Goal: Information Seeking & Learning: Learn about a topic

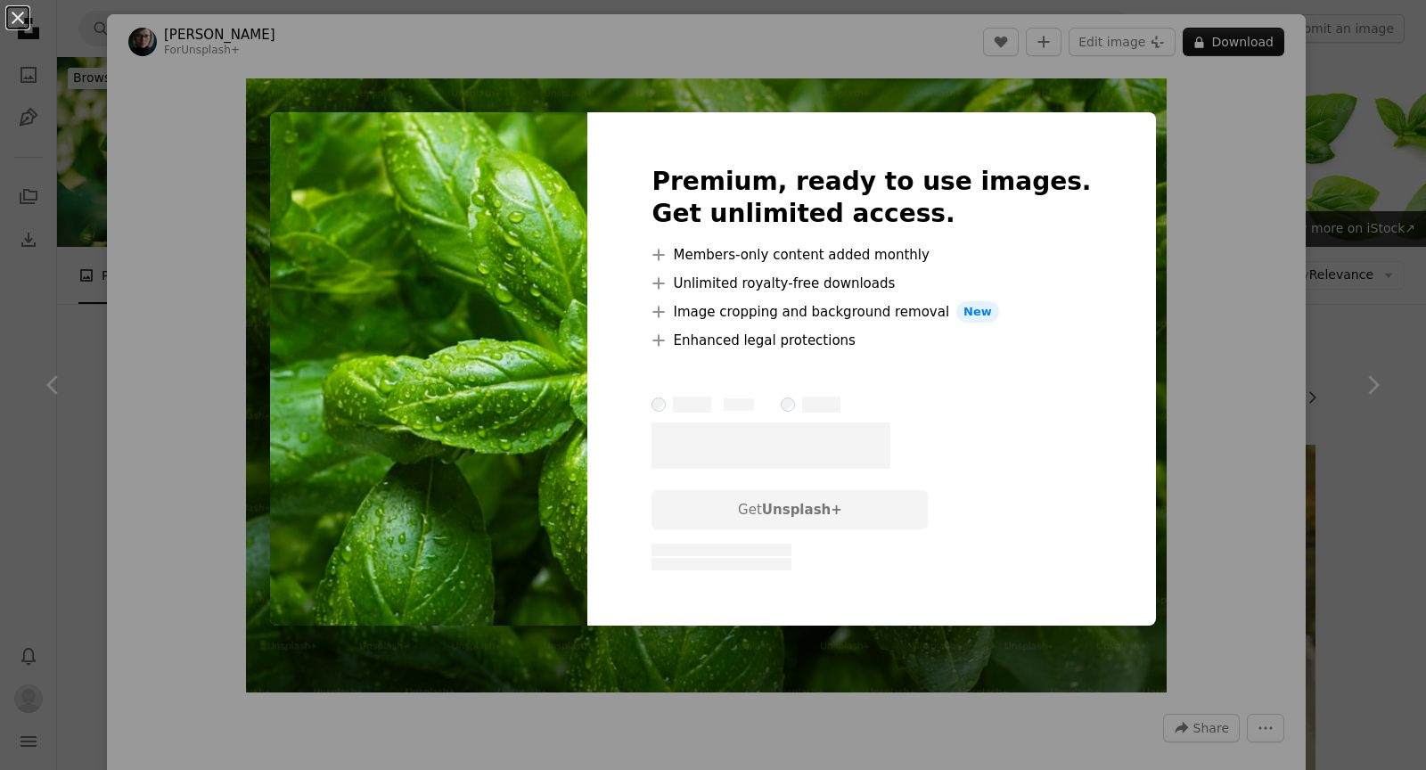
scroll to position [1251, 0]
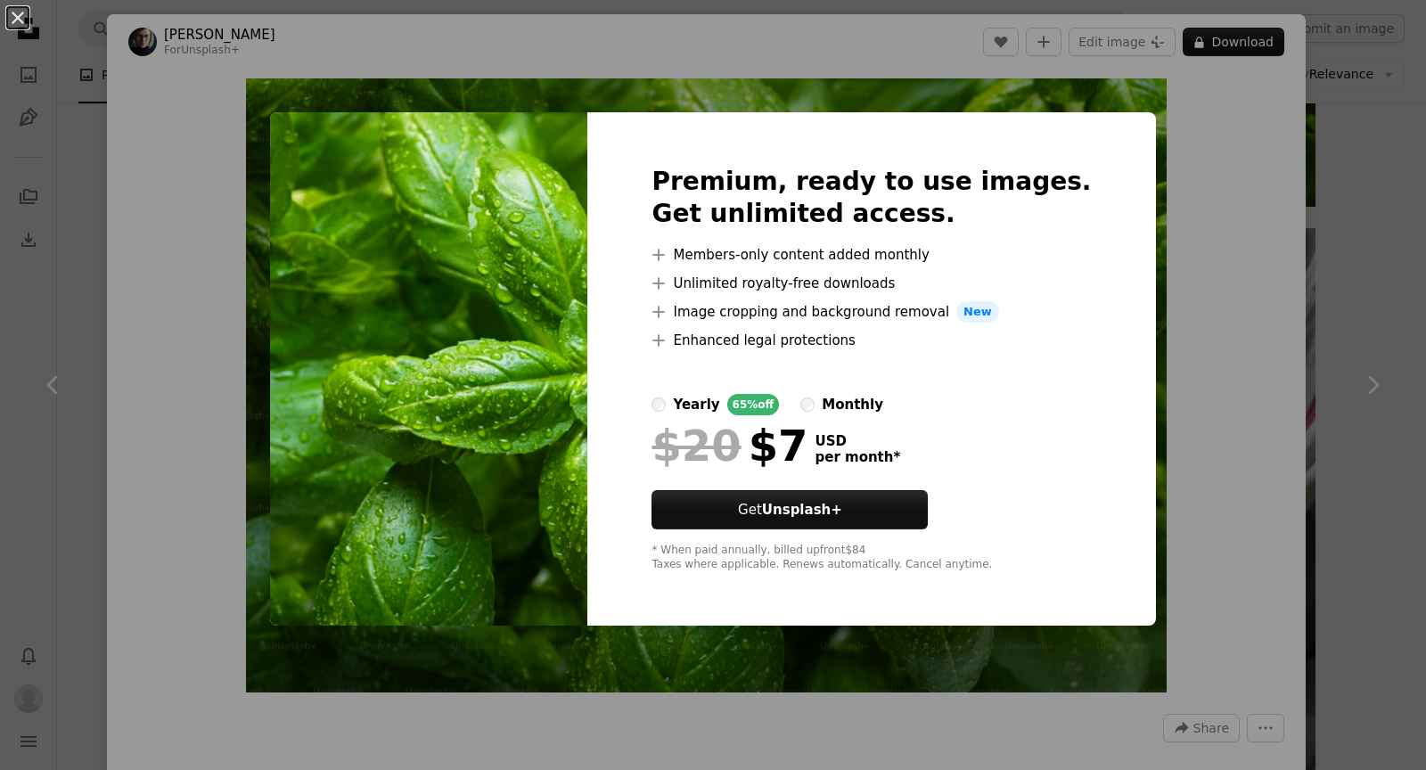
click at [883, 399] on div "monthly" at bounding box center [853, 404] width 62 height 21
click at [719, 402] on div "yearly" at bounding box center [696, 404] width 46 height 21
click at [854, 417] on div at bounding box center [871, 418] width 439 height 7
click at [854, 404] on label "monthly" at bounding box center [841, 404] width 83 height 21
click at [848, 395] on label "monthly" at bounding box center [841, 404] width 83 height 21
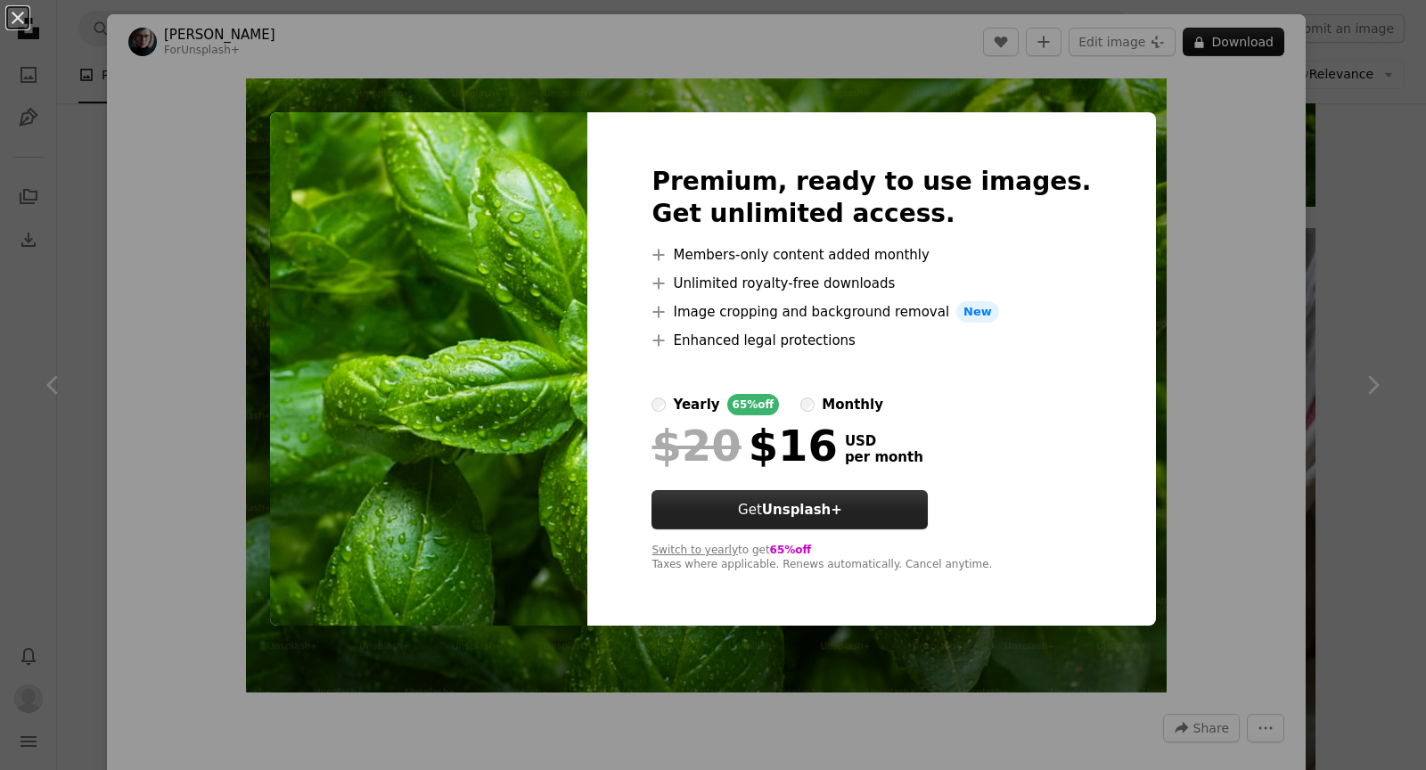
click at [850, 493] on link "Get Unsplash+" at bounding box center [790, 509] width 276 height 39
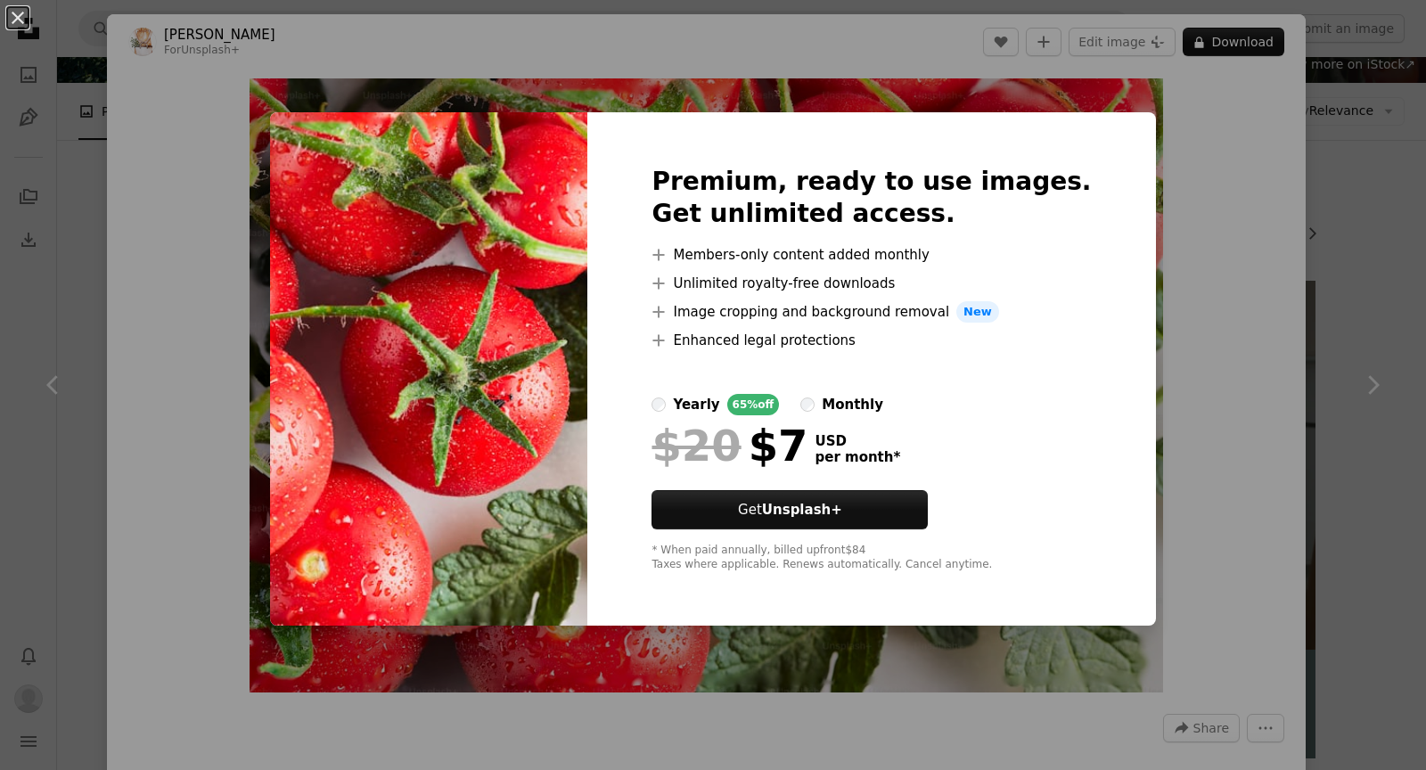
scroll to position [37, 0]
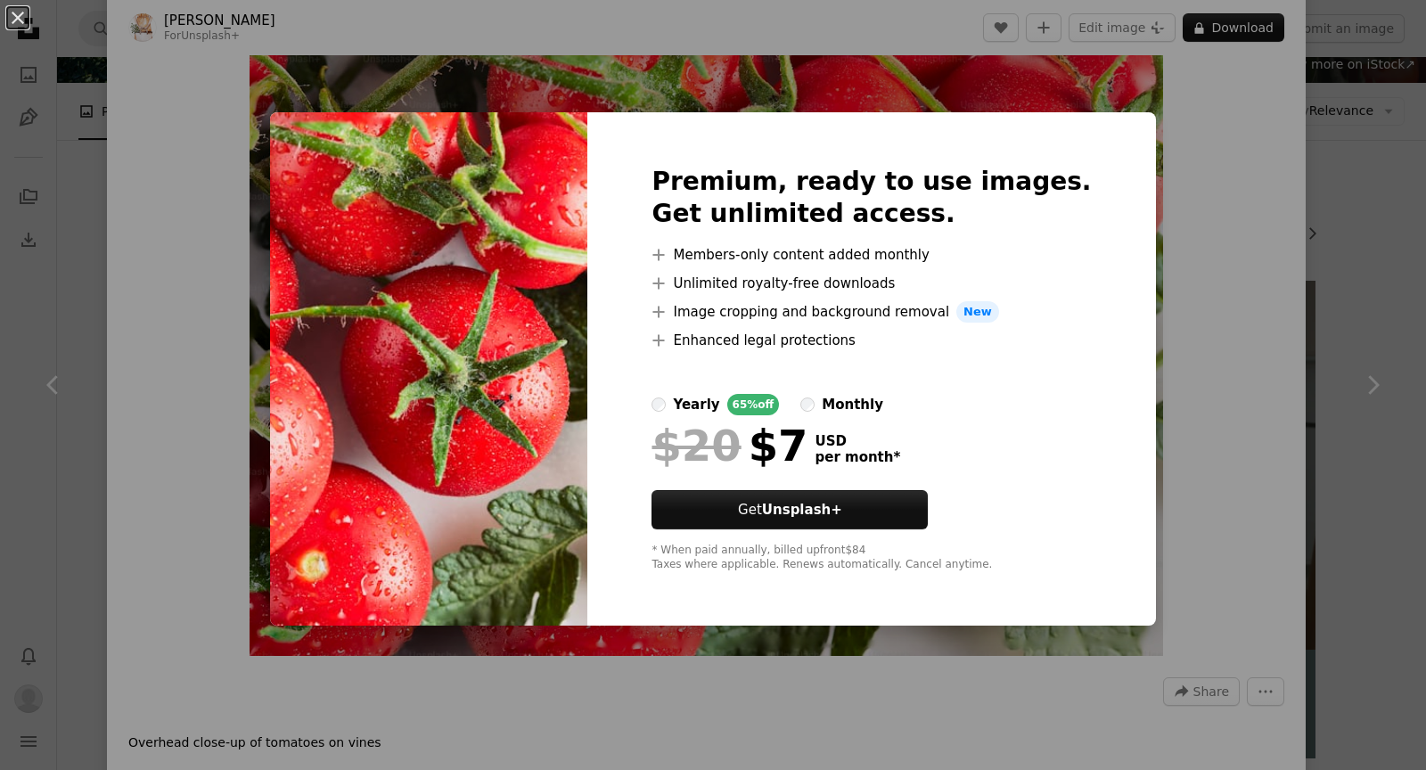
click at [969, 105] on div "An X shape Premium, ready to use images. Get unlimited access. A plus sign Memb…" at bounding box center [713, 385] width 1426 height 770
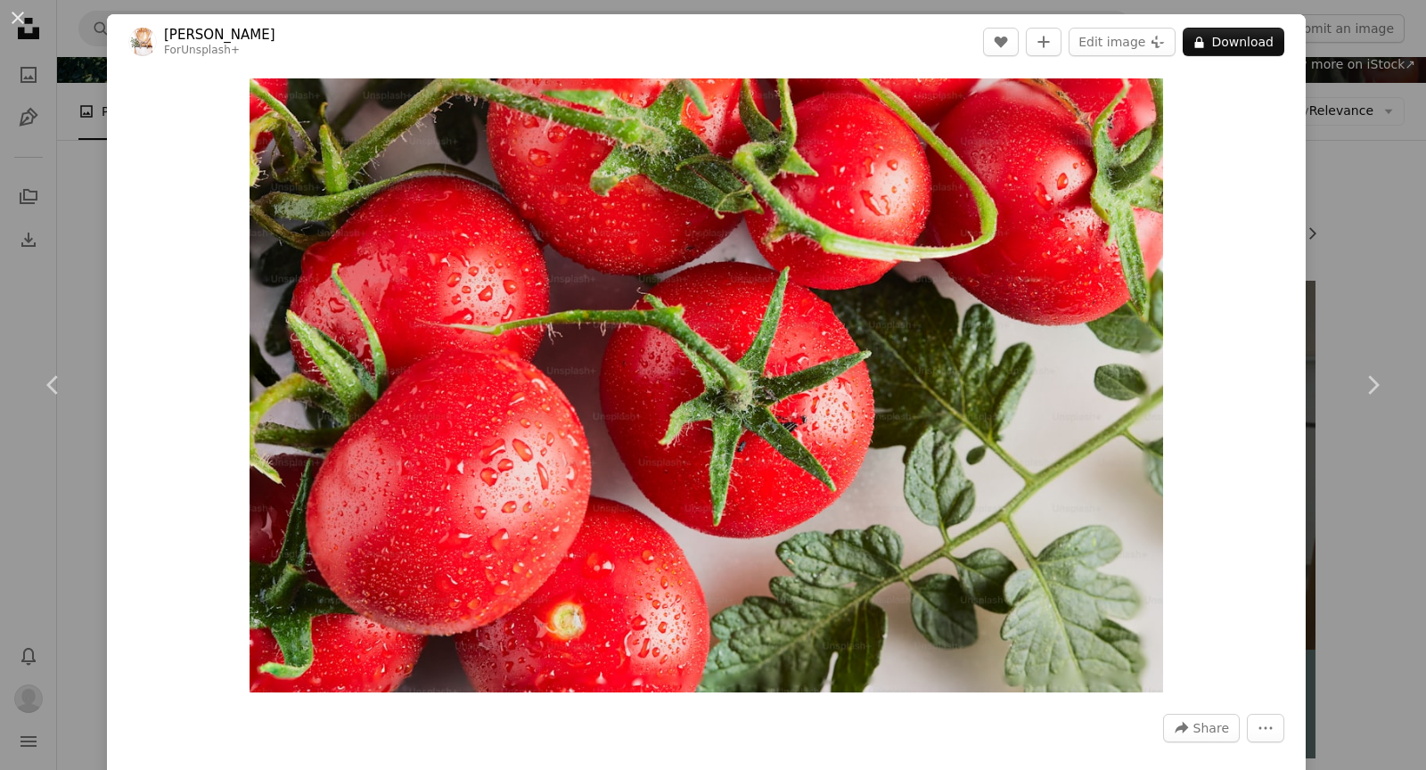
click at [1352, 70] on div "An X shape Chevron left Chevron right [PERSON_NAME] For Unsplash+ A heart A plu…" at bounding box center [713, 385] width 1426 height 770
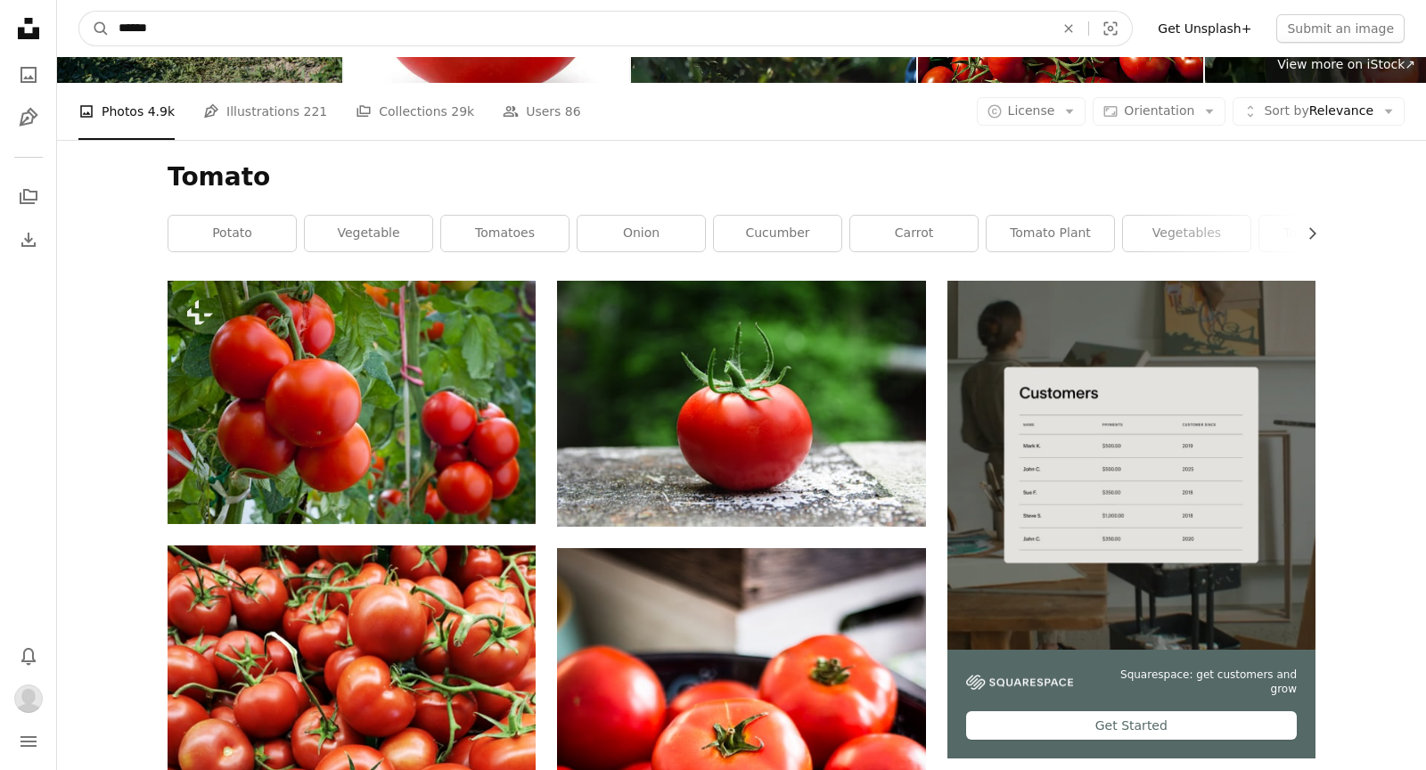
click at [807, 33] on input "******" at bounding box center [580, 29] width 940 height 34
type input "****"
click button "A magnifying glass" at bounding box center [94, 29] width 30 height 34
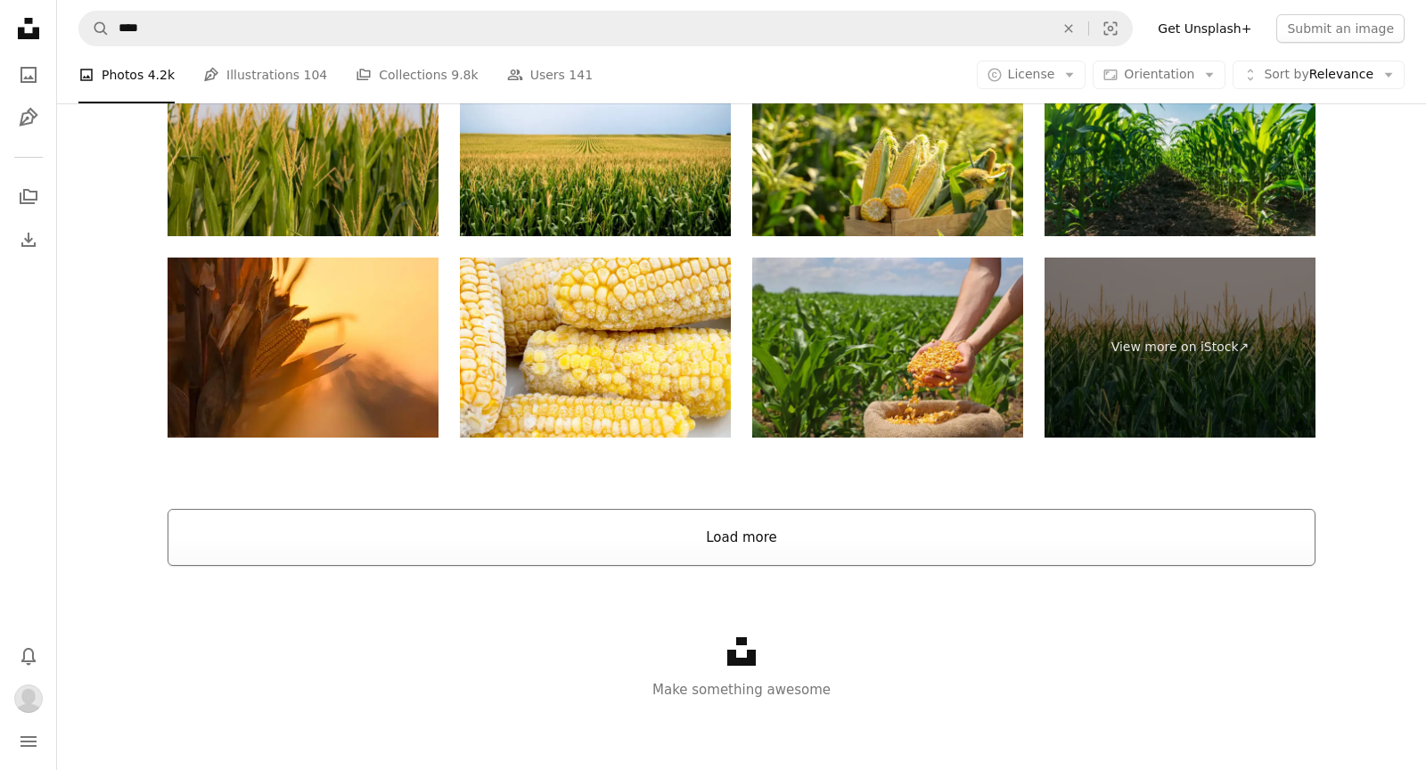
click at [488, 533] on button "Load more" at bounding box center [742, 537] width 1148 height 57
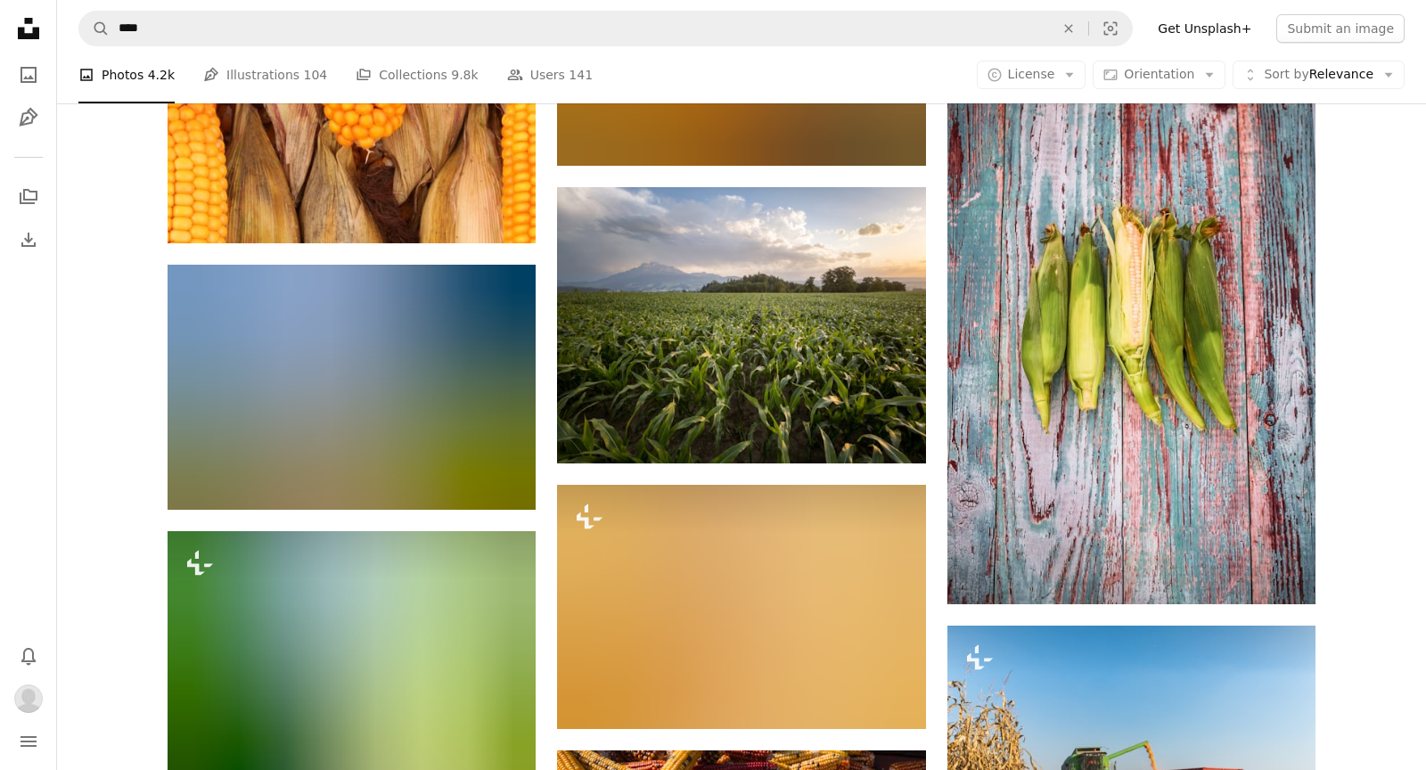
scroll to position [13644, 0]
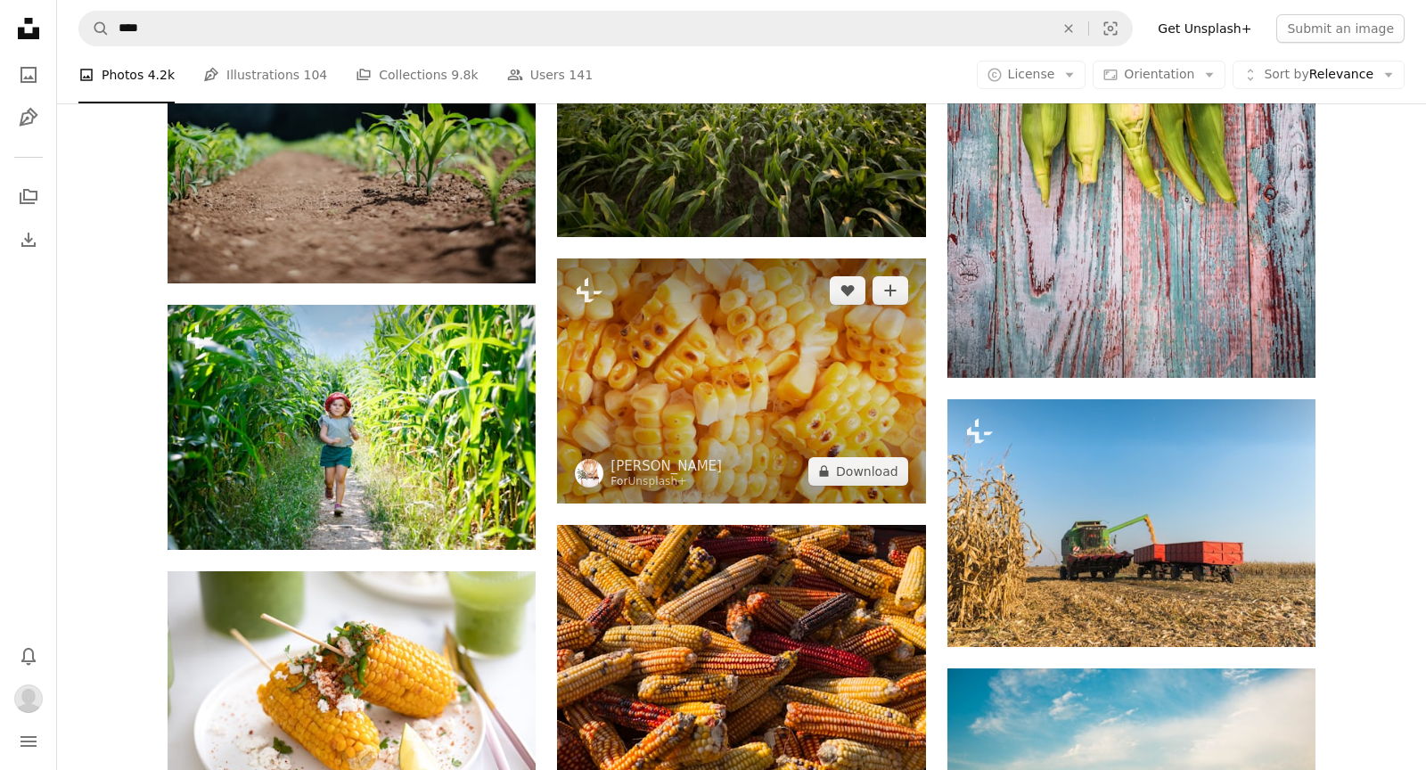
click at [562, 365] on img at bounding box center [741, 380] width 368 height 244
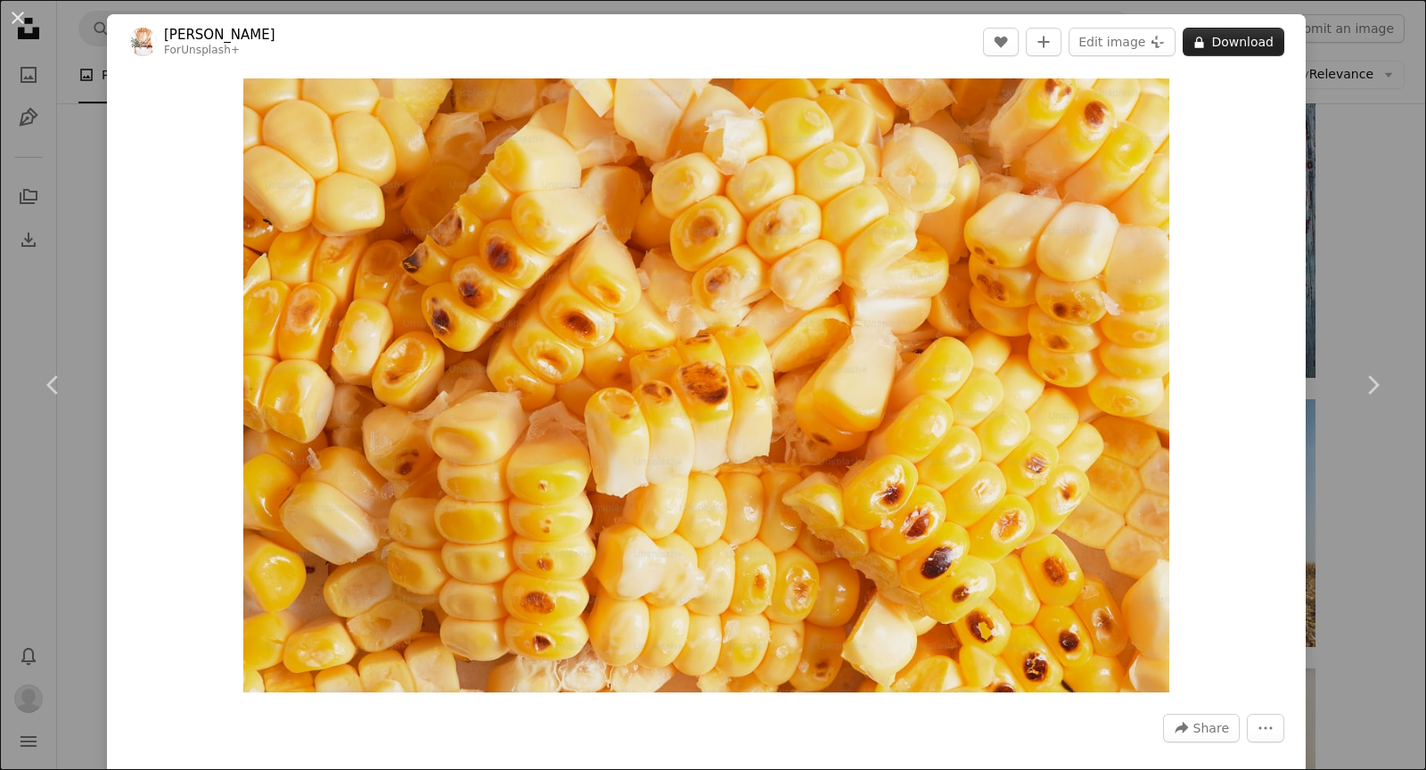
click at [1273, 37] on button "A lock Download" at bounding box center [1234, 42] width 102 height 29
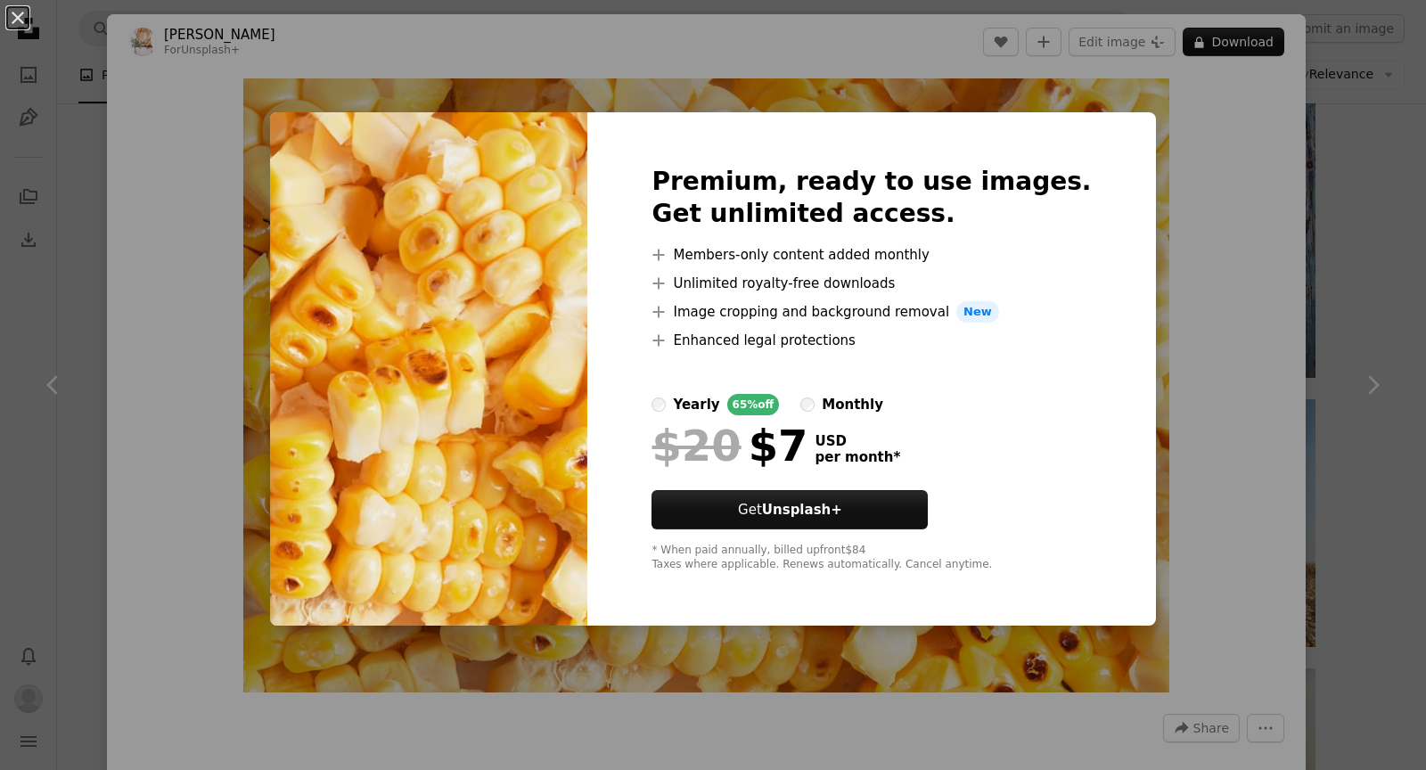
click at [1190, 208] on div "An X shape Premium, ready to use images. Get unlimited access. A plus sign Memb…" at bounding box center [713, 385] width 1426 height 770
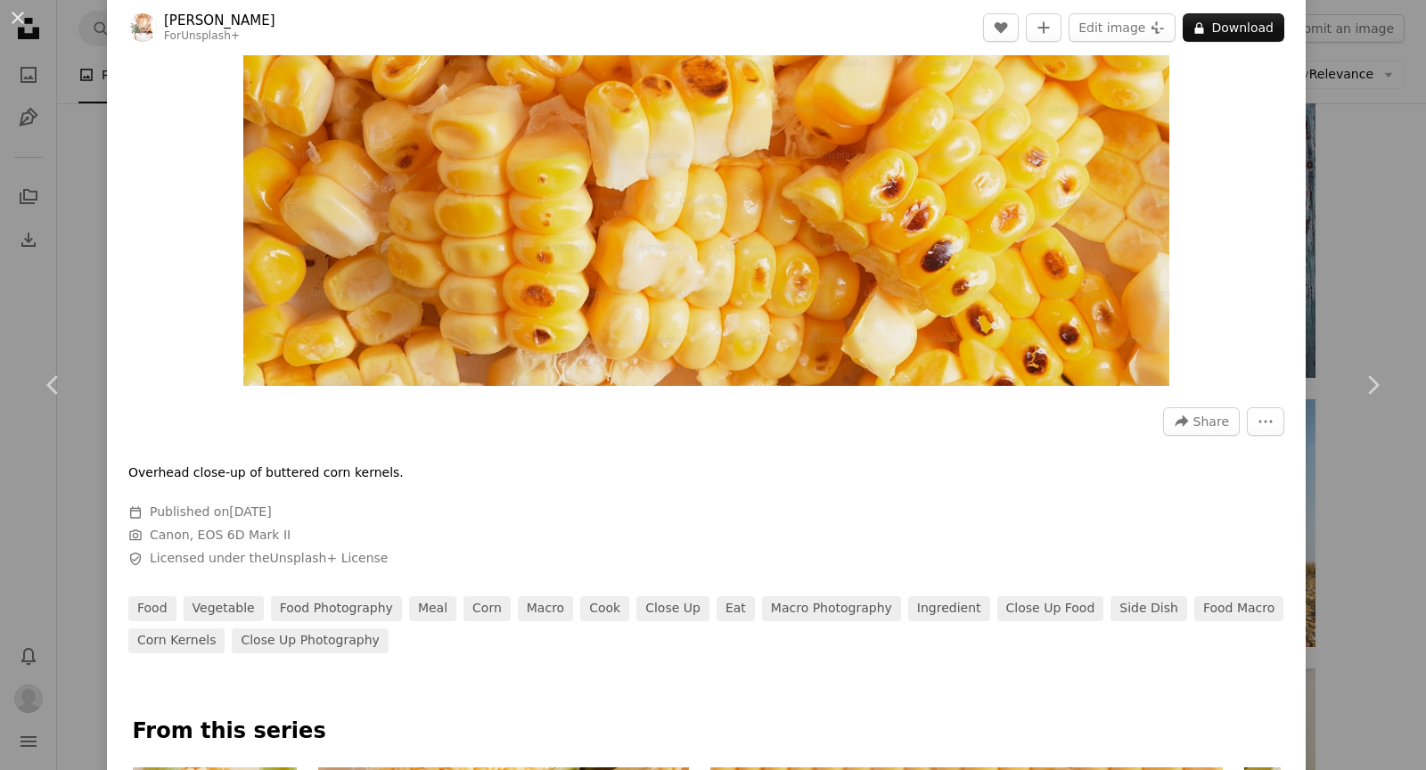
scroll to position [310, 0]
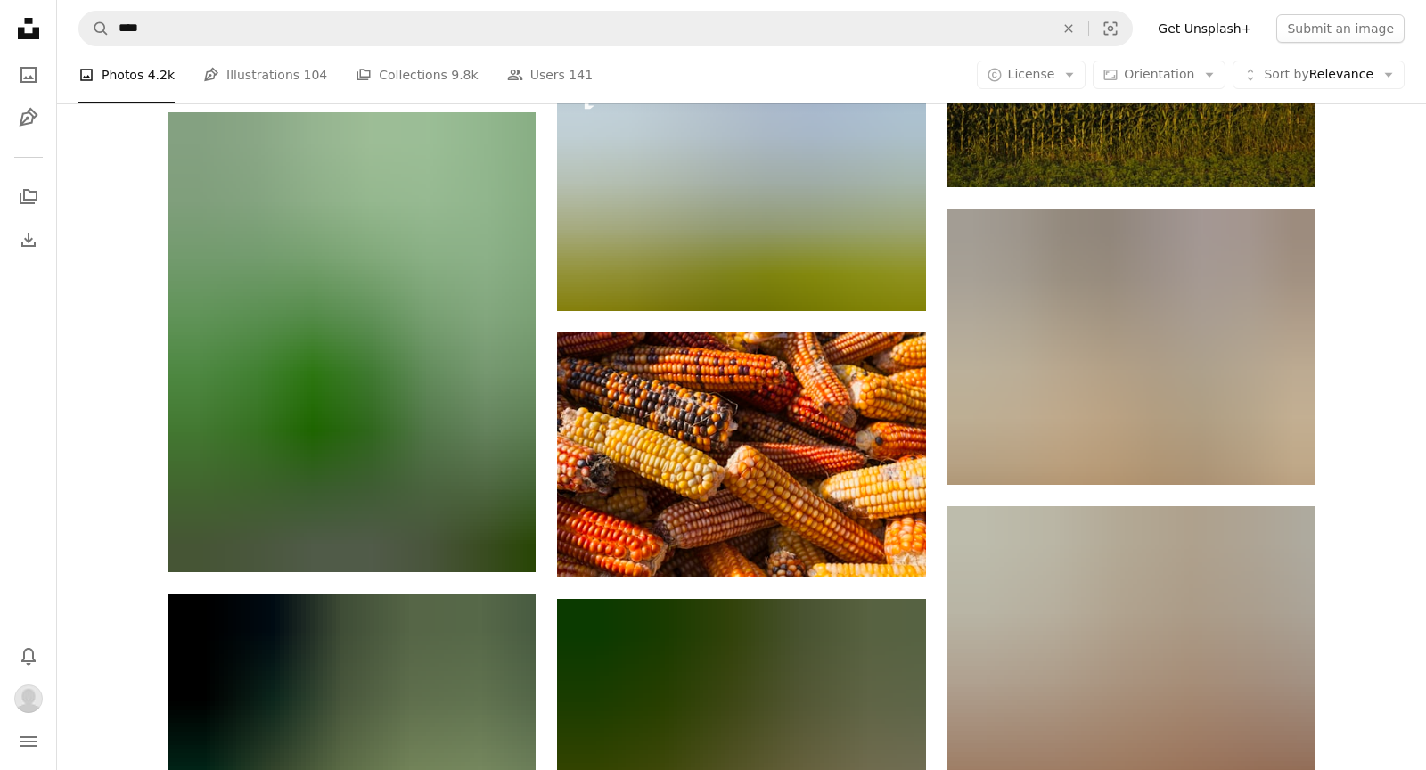
scroll to position [14479, 0]
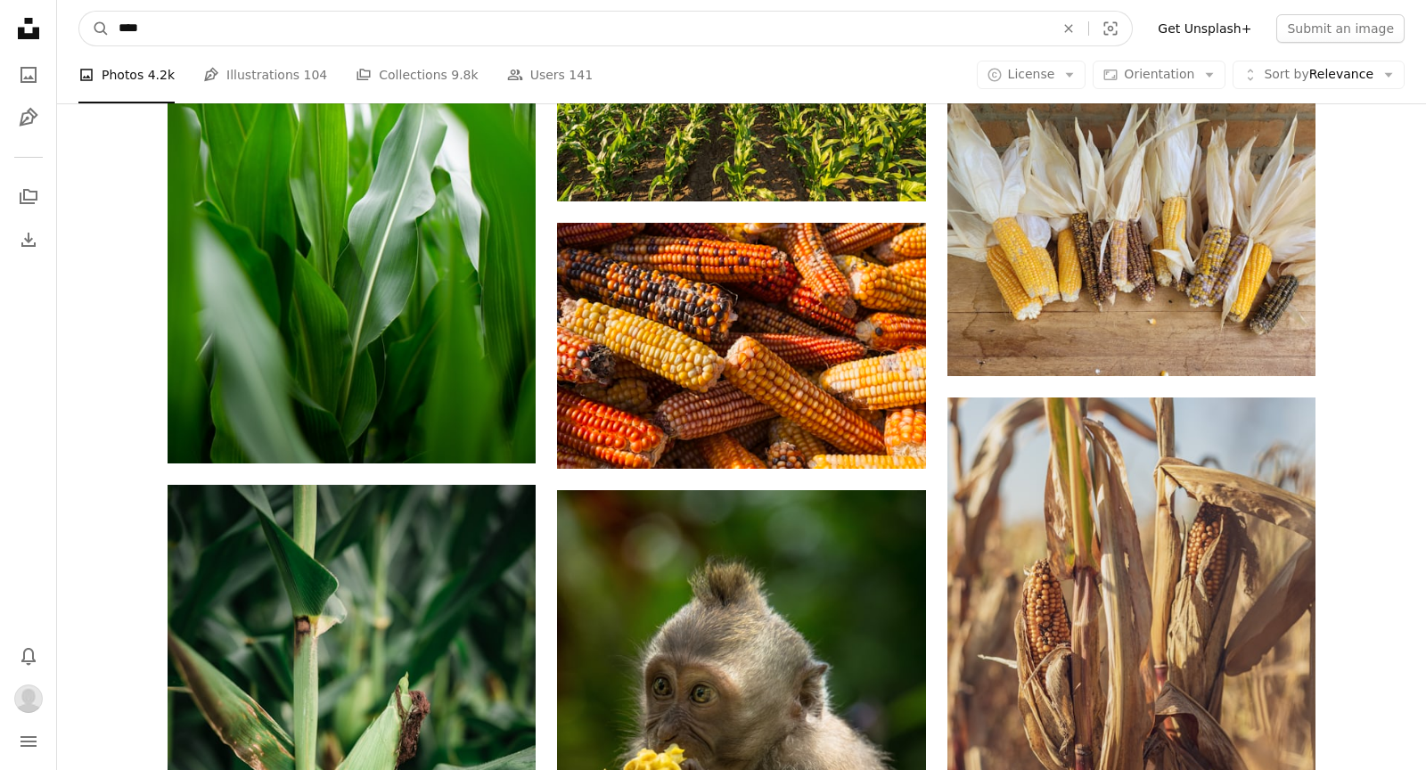
click at [515, 30] on input "****" at bounding box center [580, 29] width 940 height 34
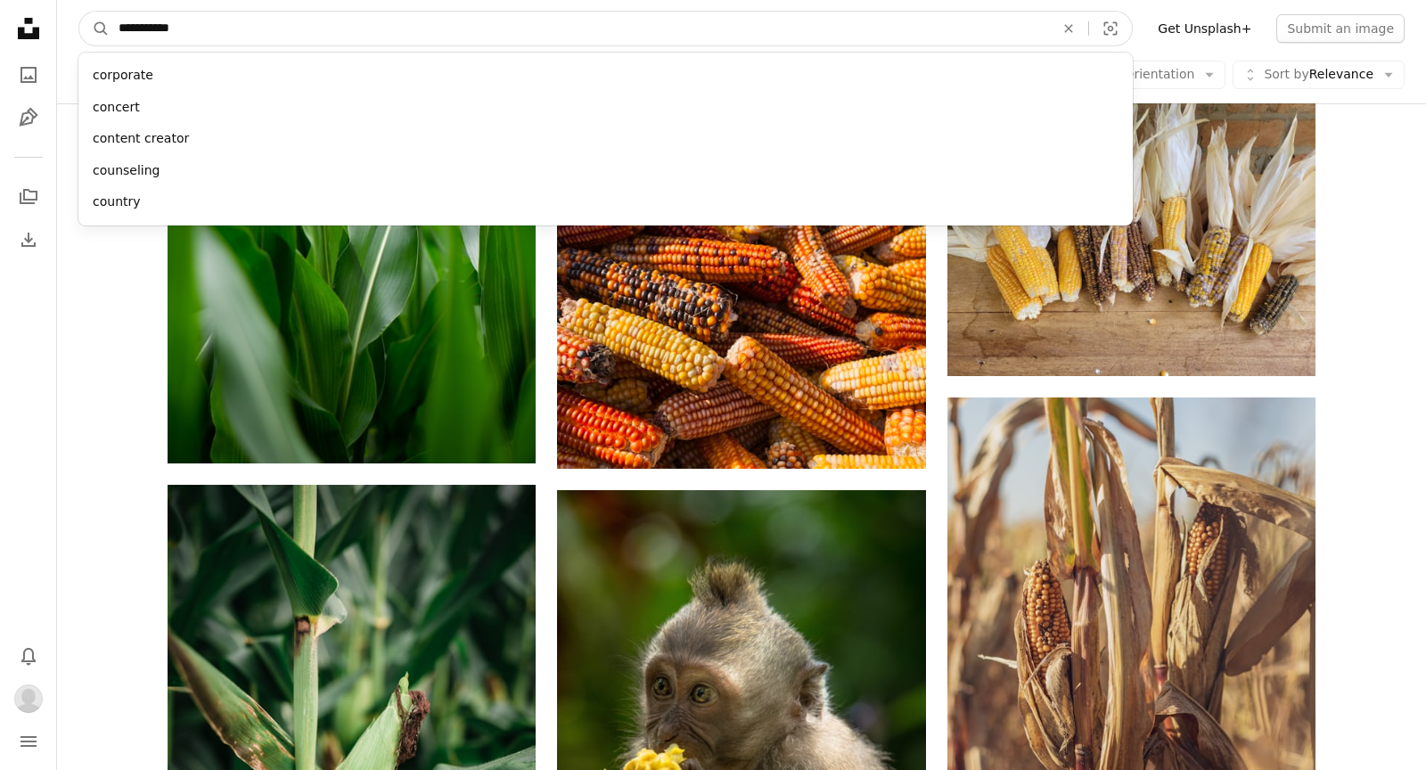
type input "**********"
click button "A magnifying glass" at bounding box center [94, 29] width 30 height 34
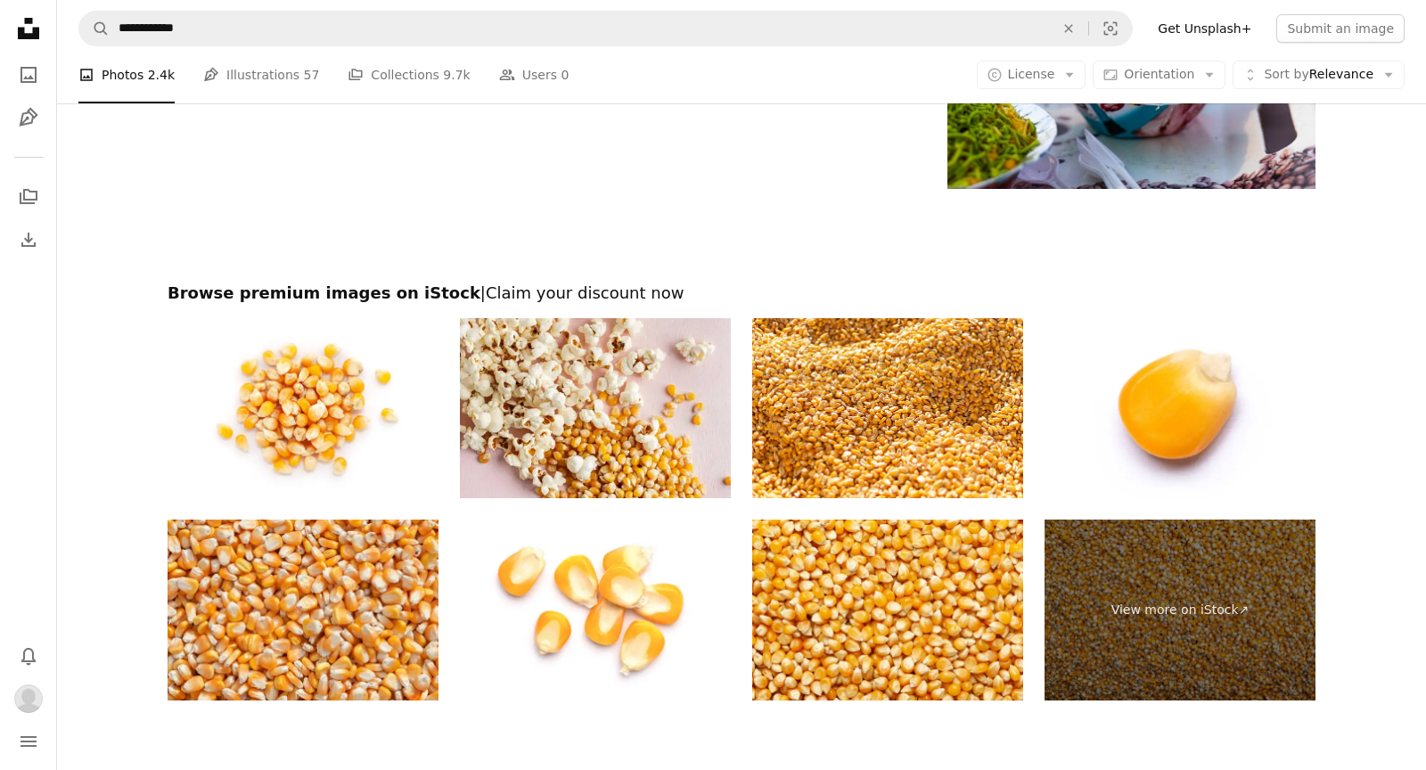
scroll to position [2983, 0]
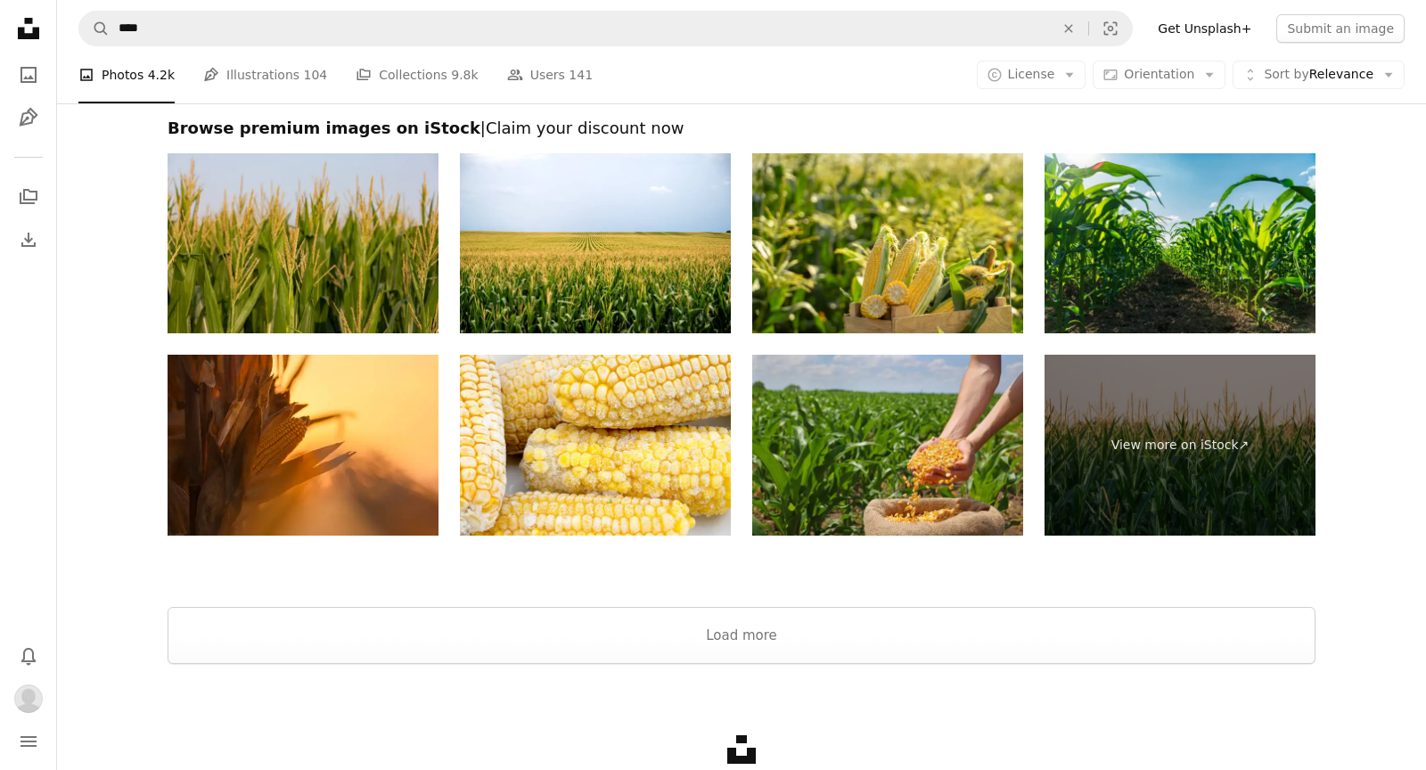
scroll to position [18671, 0]
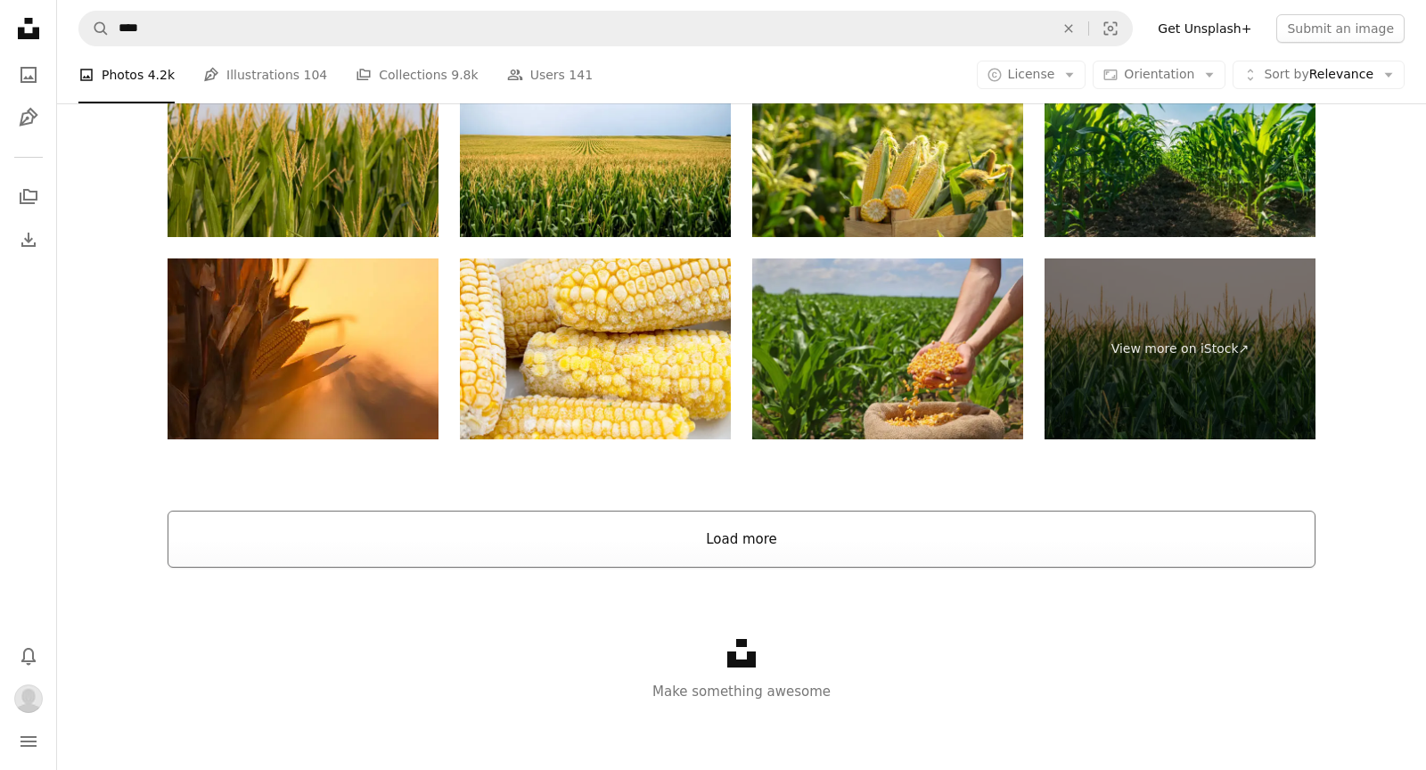
click at [578, 538] on button "Load more" at bounding box center [742, 539] width 1148 height 57
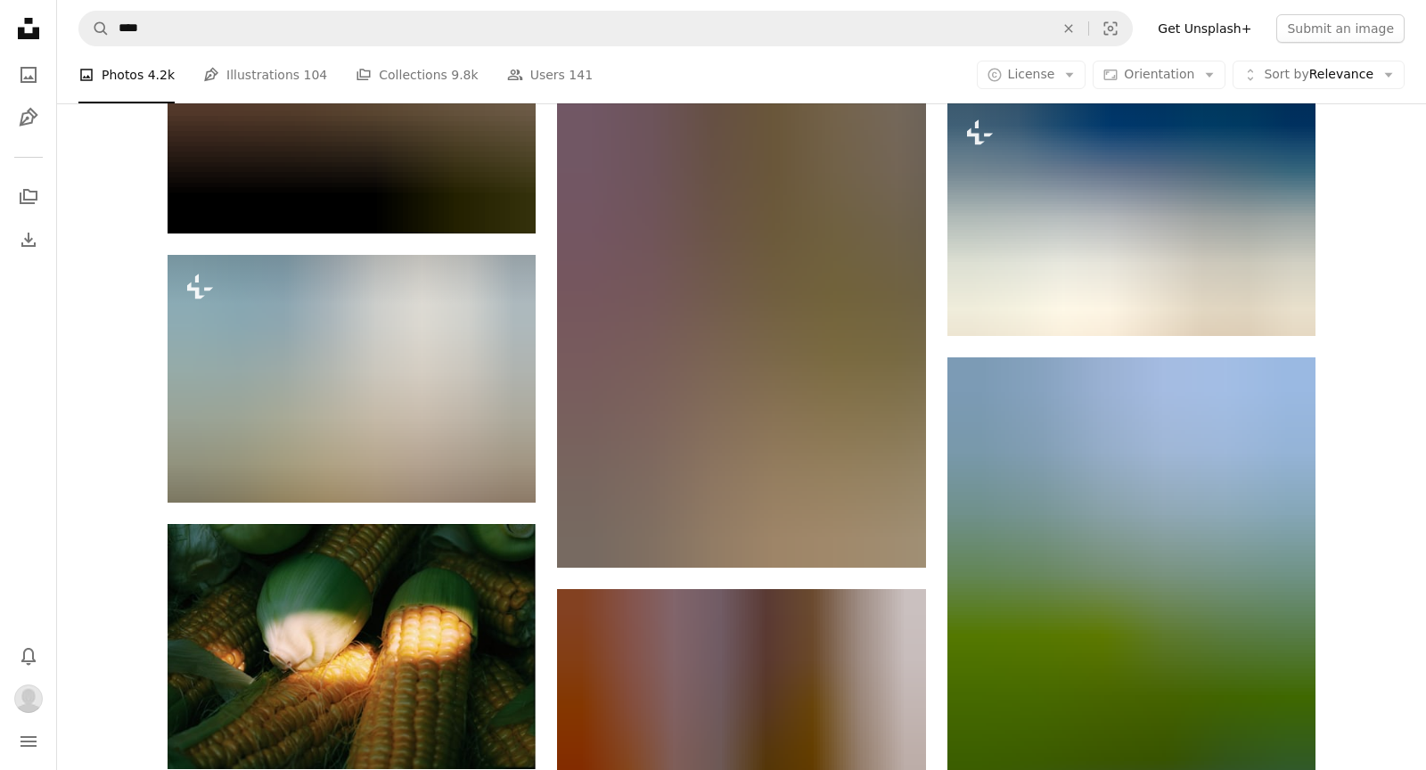
scroll to position [53538, 0]
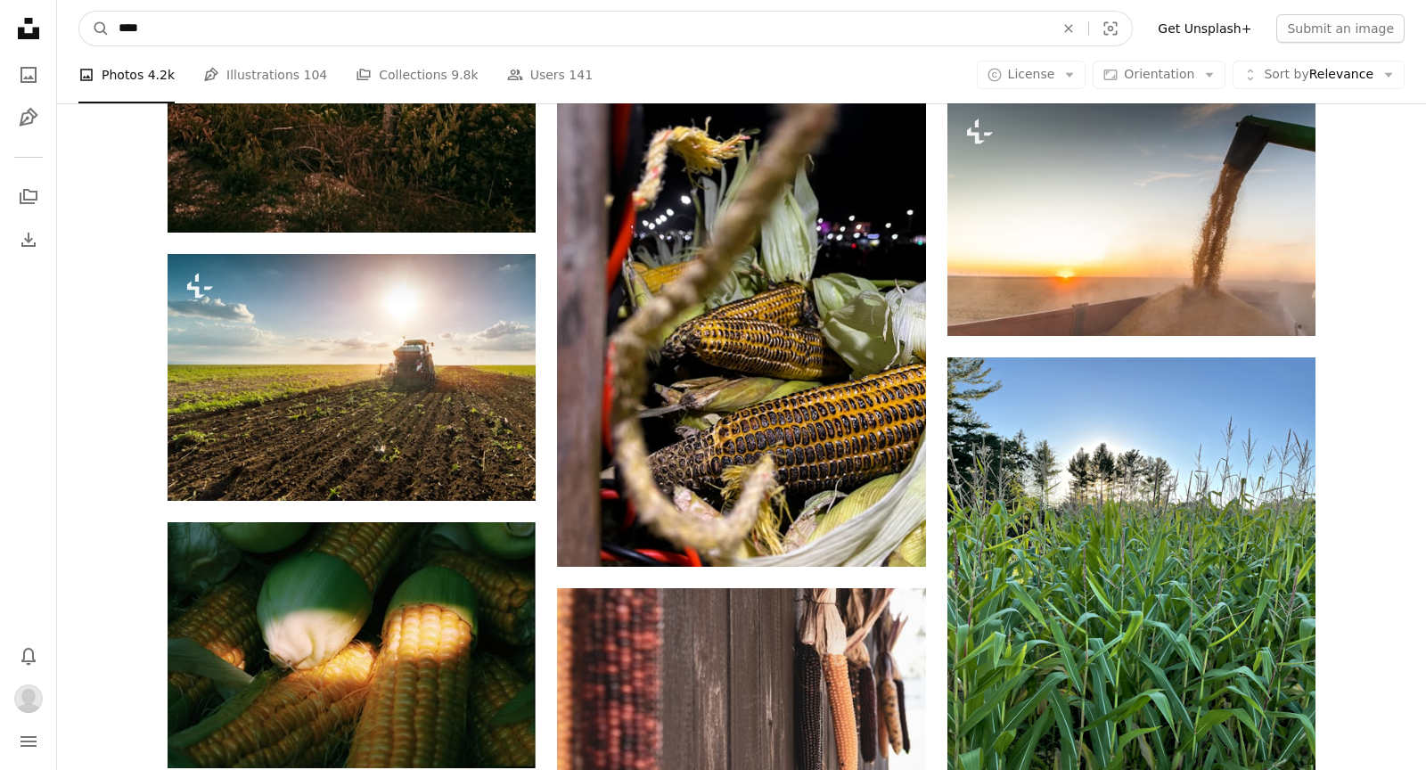
click at [760, 38] on input "****" at bounding box center [580, 29] width 940 height 34
type input "**********"
click button "A magnifying glass" at bounding box center [94, 29] width 30 height 34
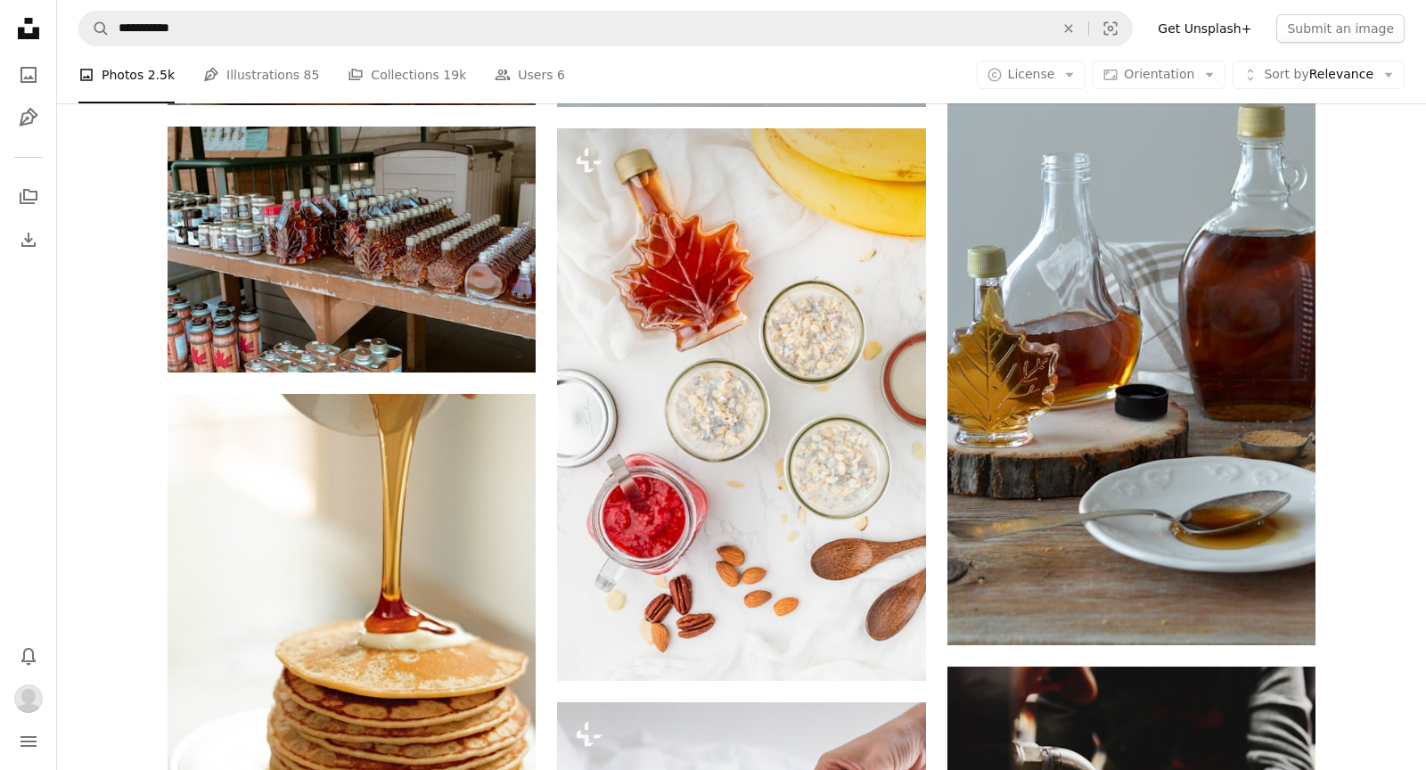
scroll to position [915, 0]
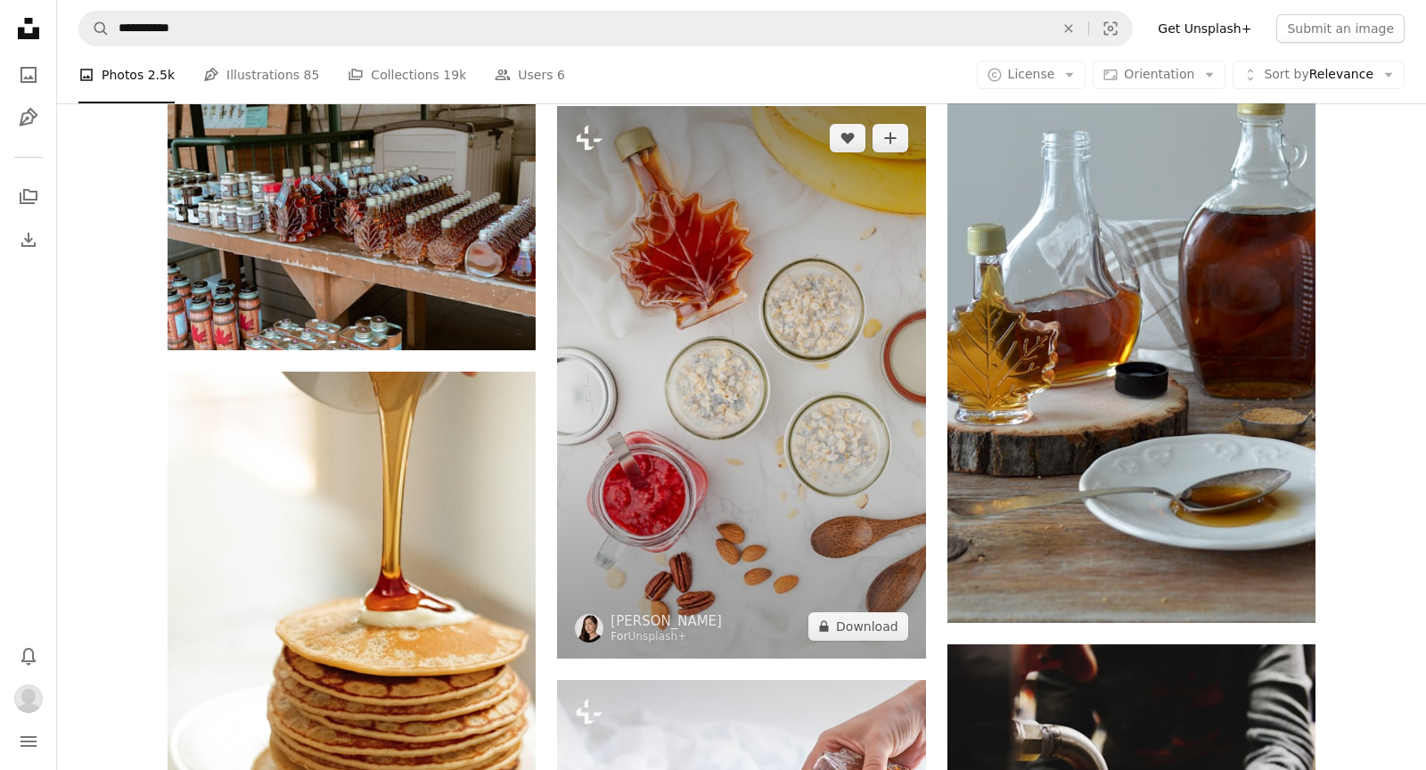
click at [714, 257] on img at bounding box center [741, 382] width 368 height 553
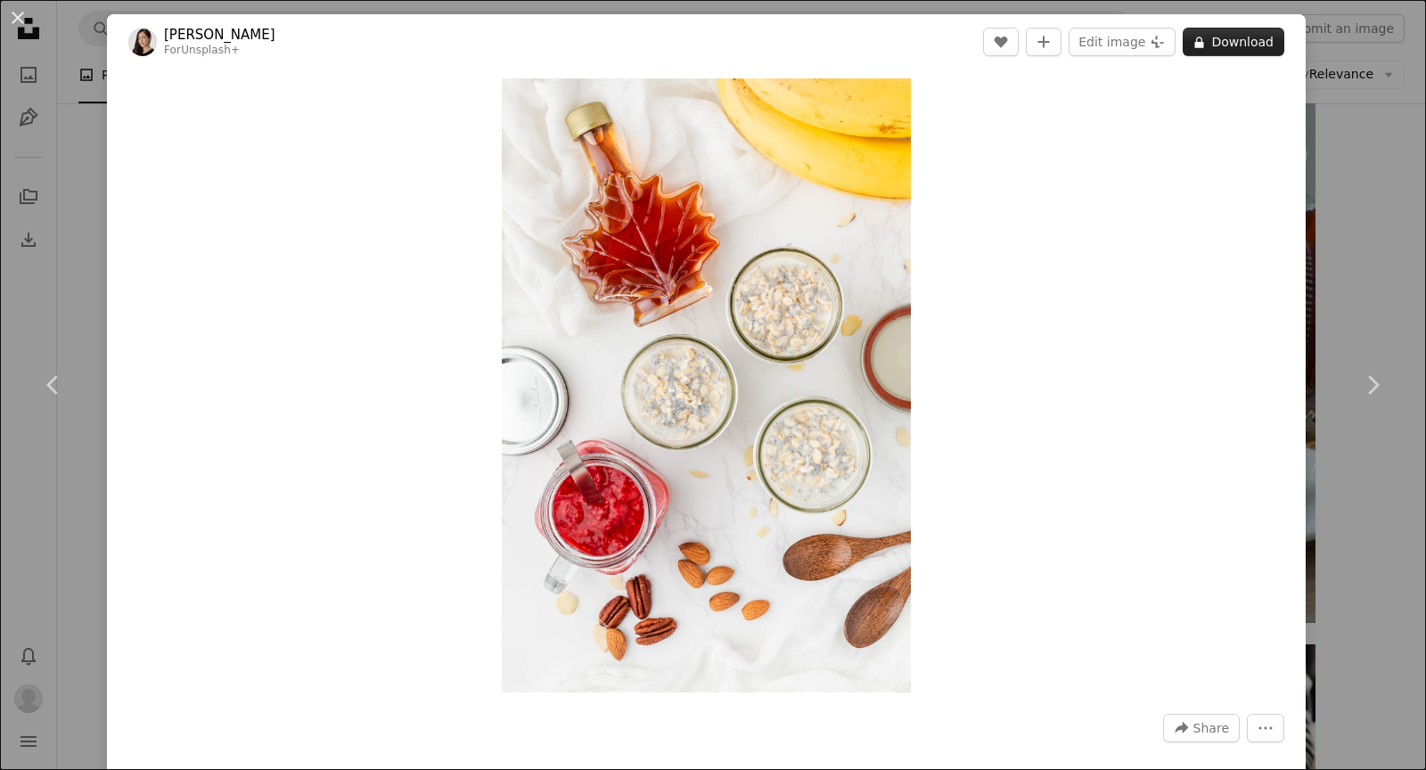
click at [1244, 41] on button "A lock Download" at bounding box center [1234, 42] width 102 height 29
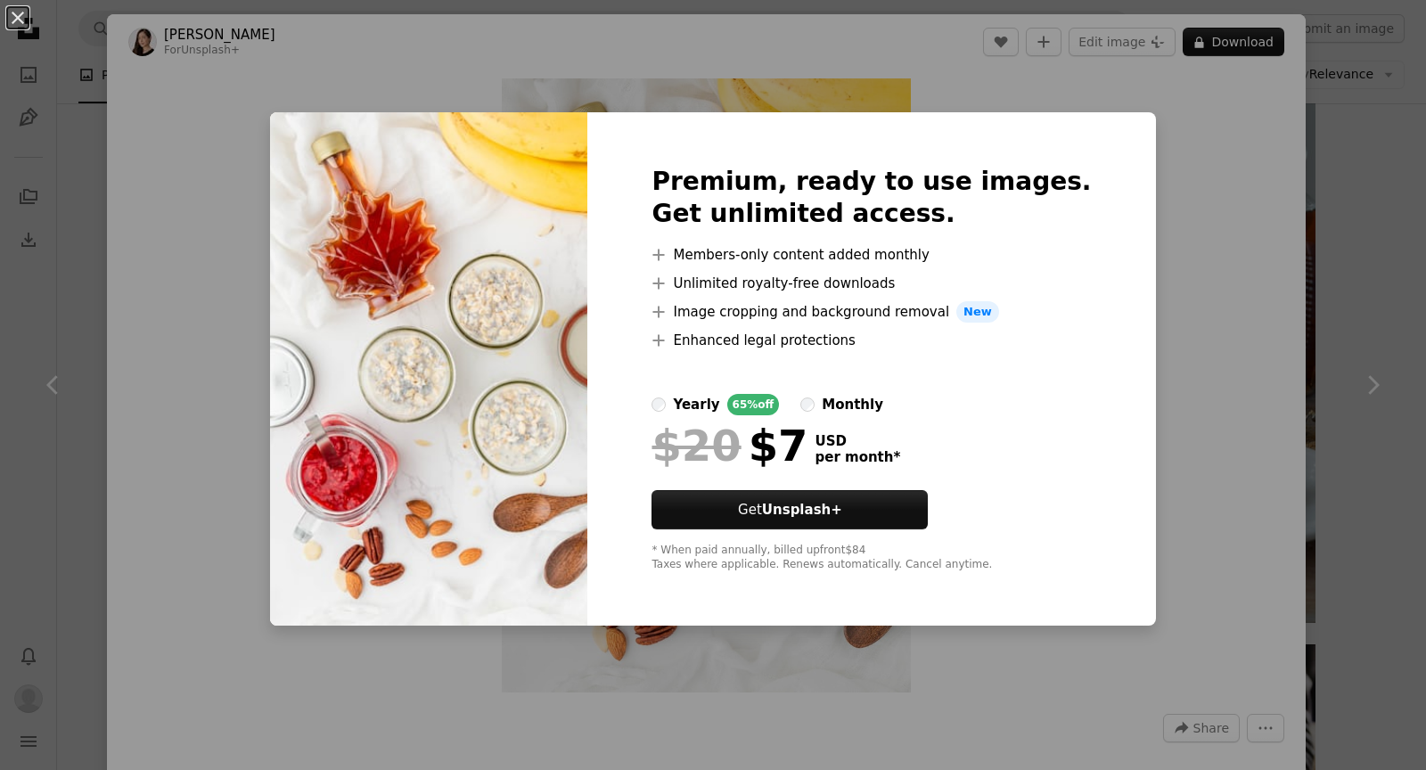
click at [1226, 110] on div "An X shape Premium, ready to use images. Get unlimited access. A plus sign Memb…" at bounding box center [713, 385] width 1426 height 770
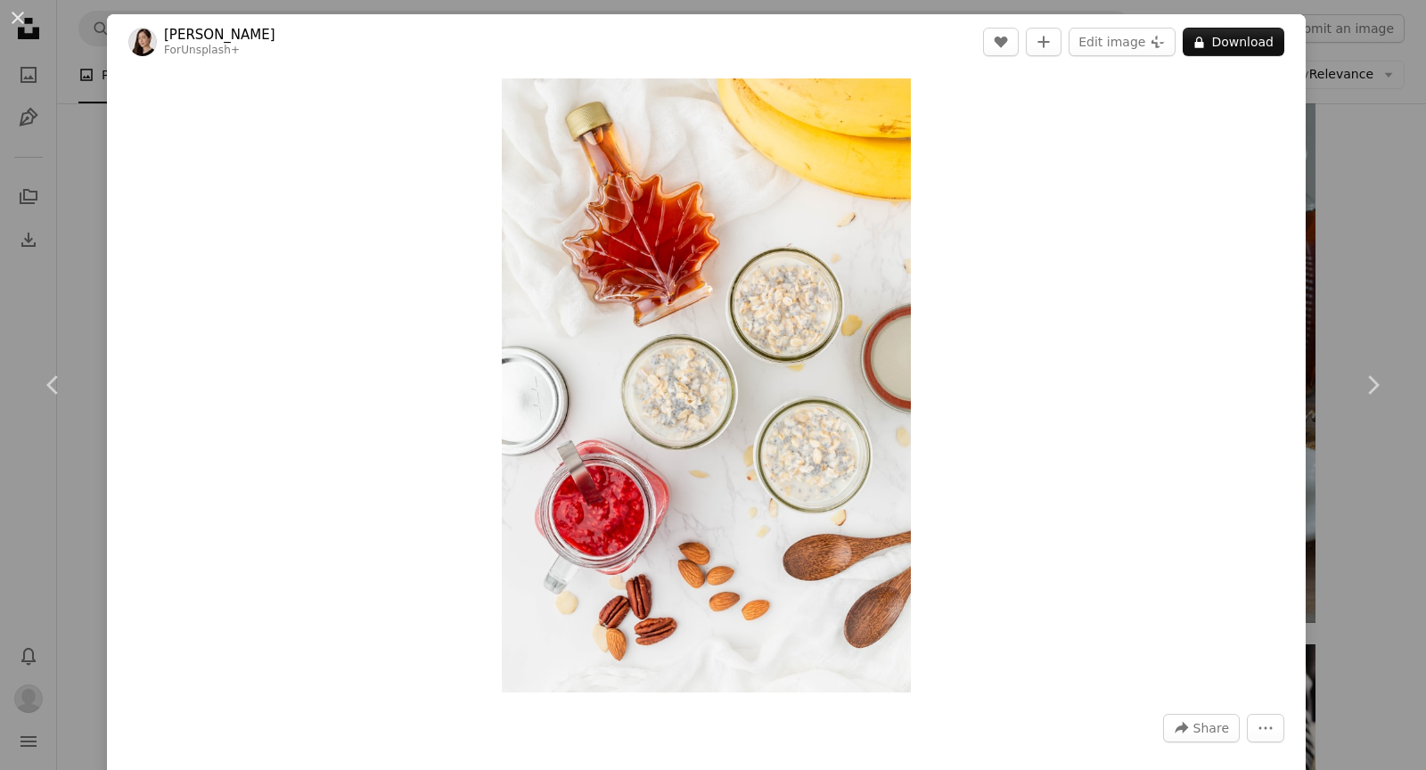
click at [1351, 286] on div "An X shape Chevron left Chevron right [PERSON_NAME] For Unsplash+ A heart A plu…" at bounding box center [713, 385] width 1426 height 770
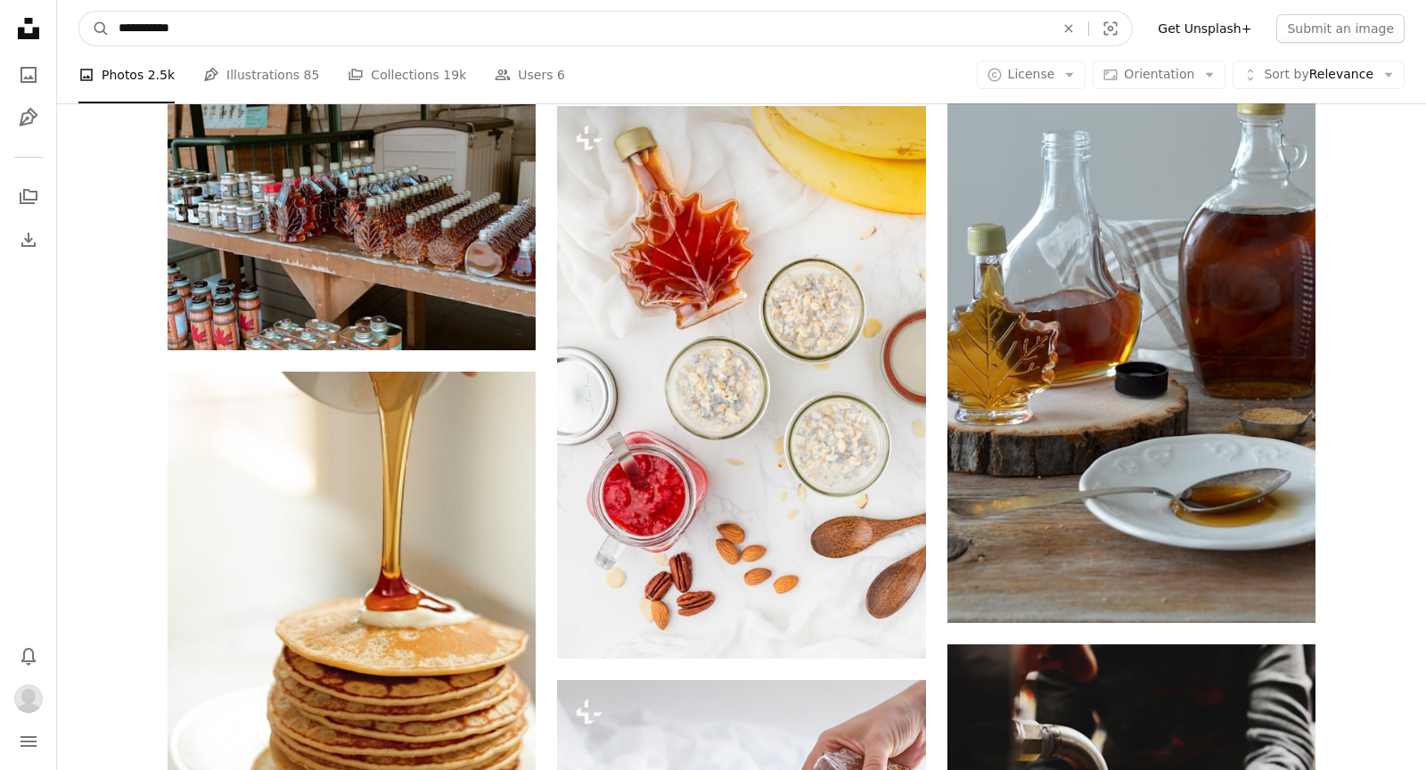
click at [726, 31] on input "**********" at bounding box center [580, 29] width 940 height 34
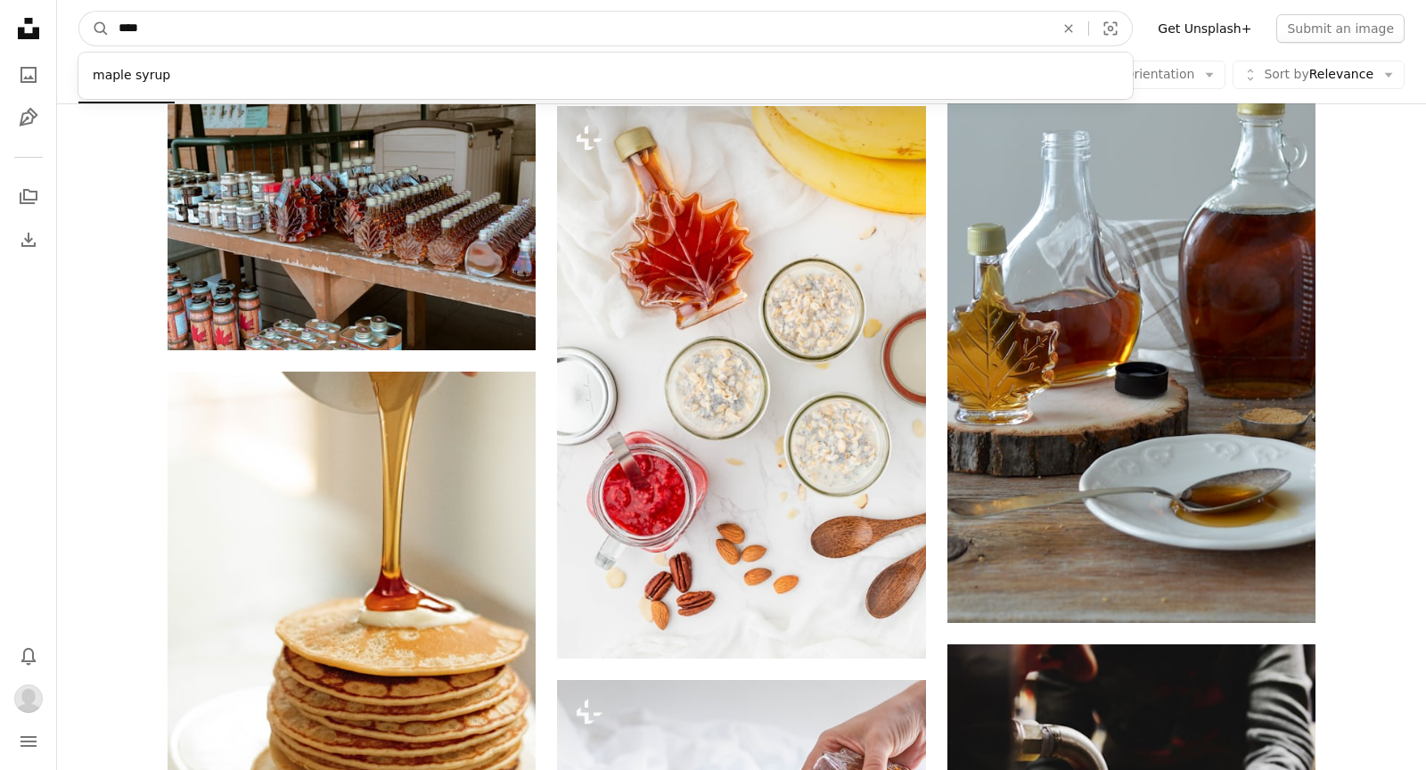
type input "*****"
click button "A magnifying glass" at bounding box center [94, 29] width 30 height 34
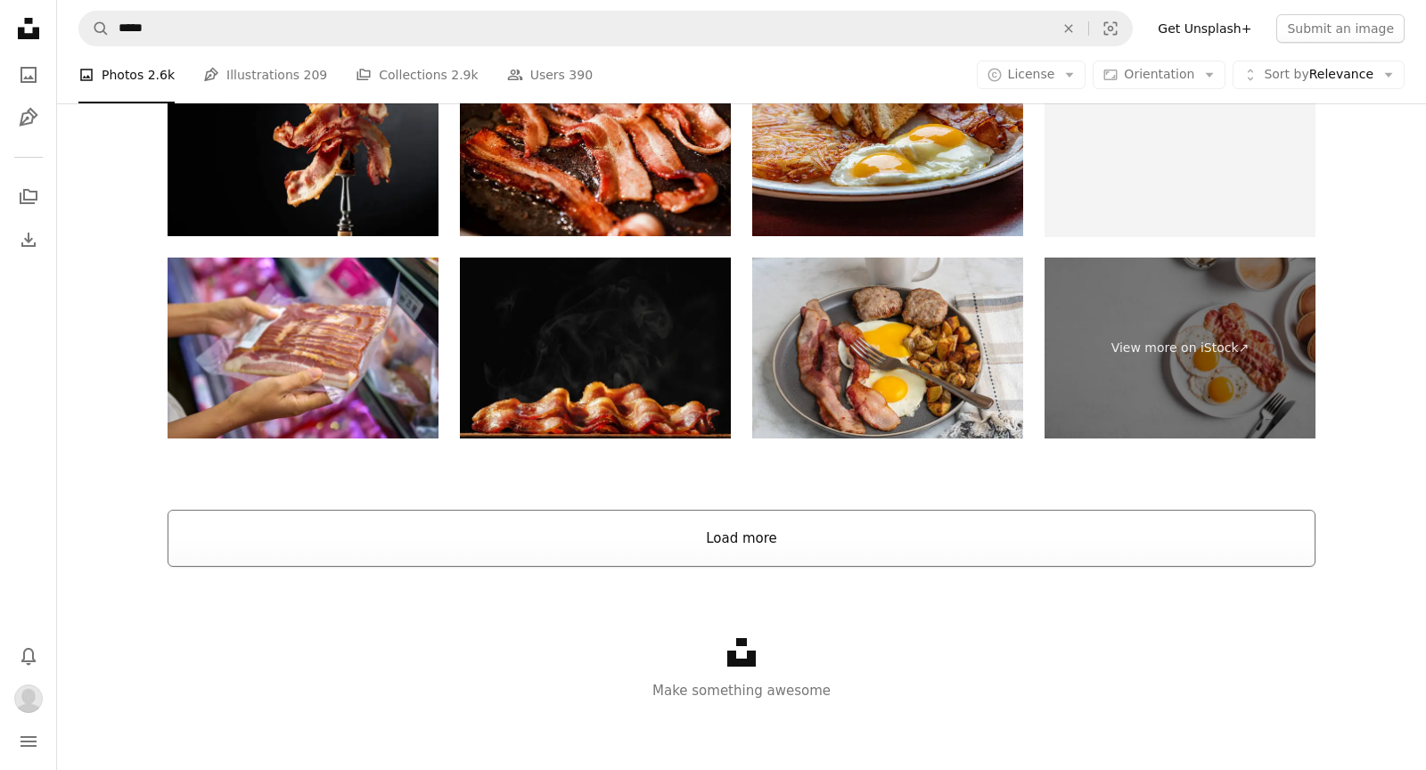
click at [584, 522] on button "Load more" at bounding box center [742, 538] width 1148 height 57
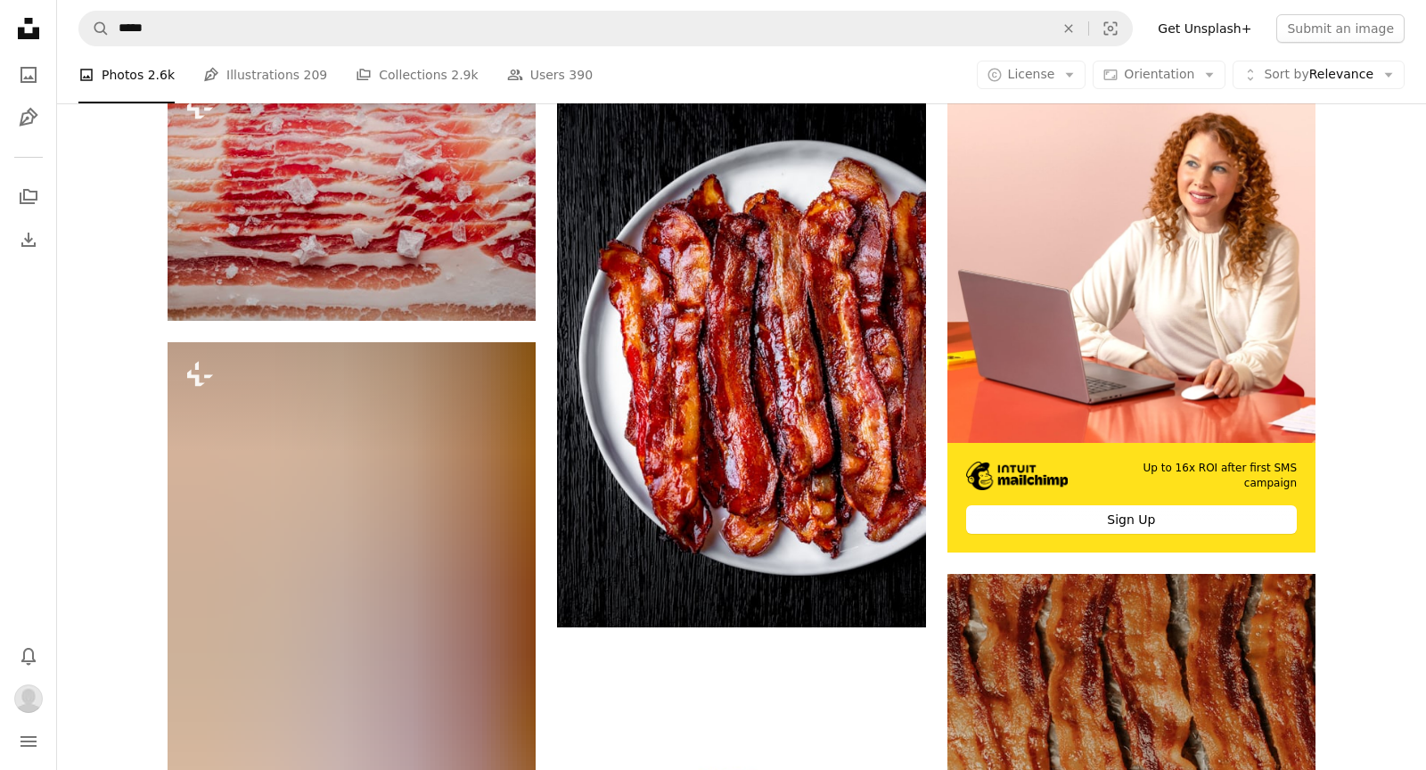
scroll to position [377, 0]
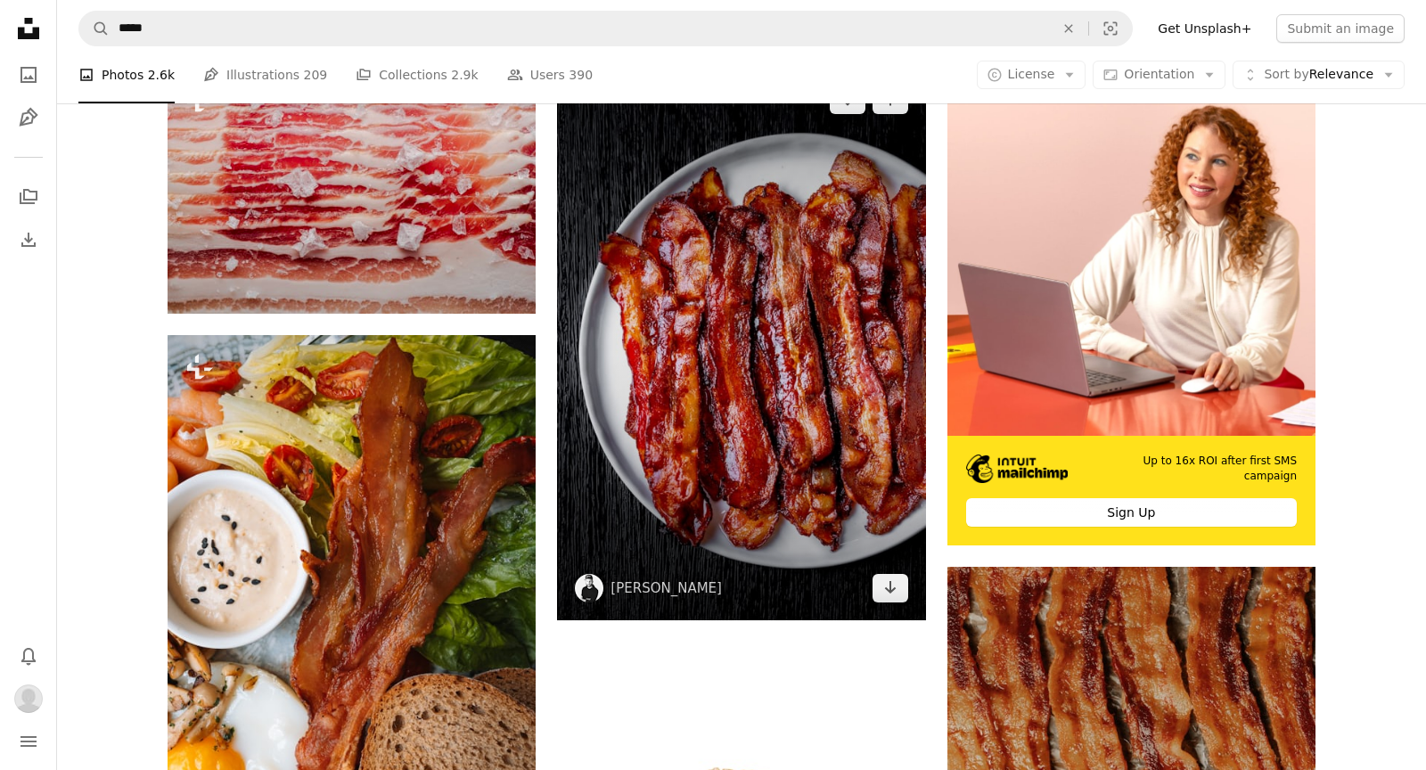
click at [706, 339] on img at bounding box center [741, 344] width 368 height 553
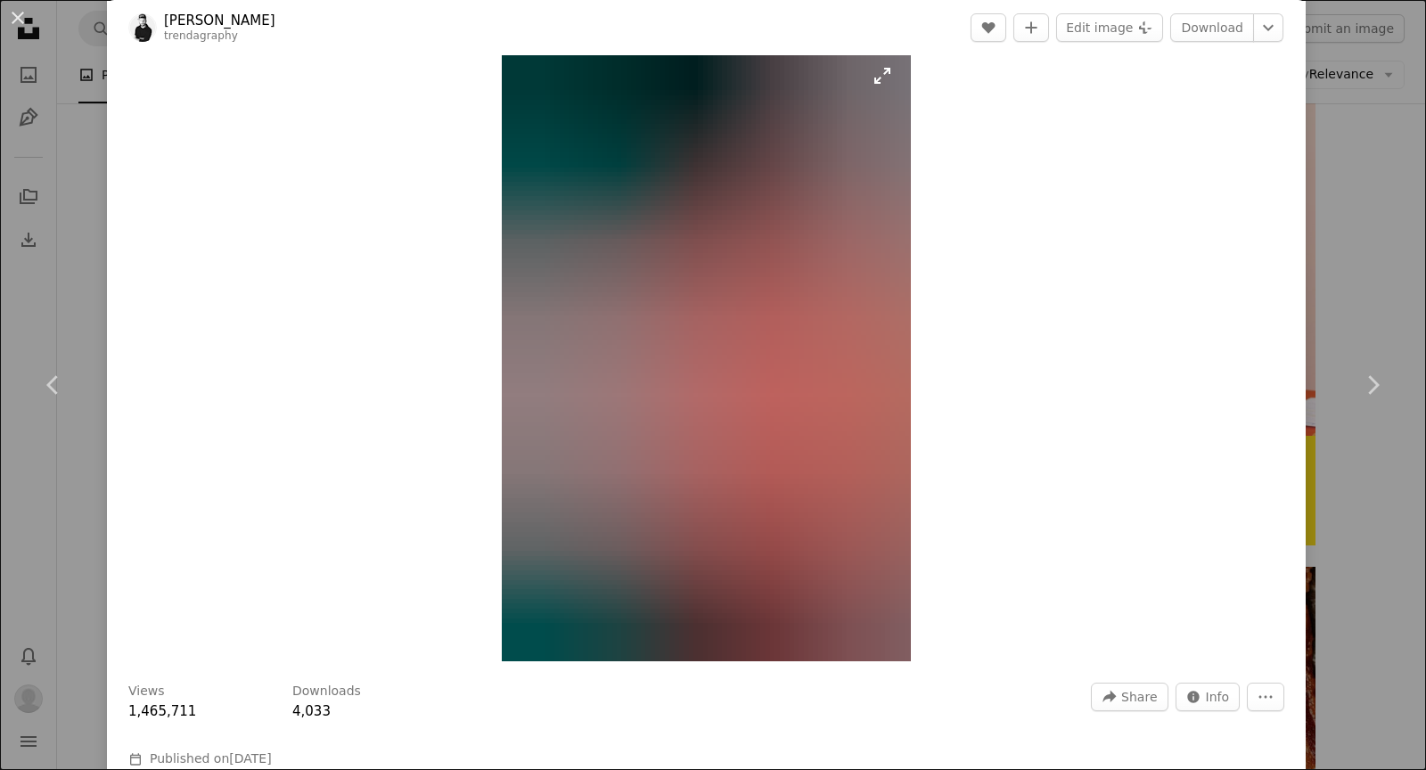
scroll to position [27, 0]
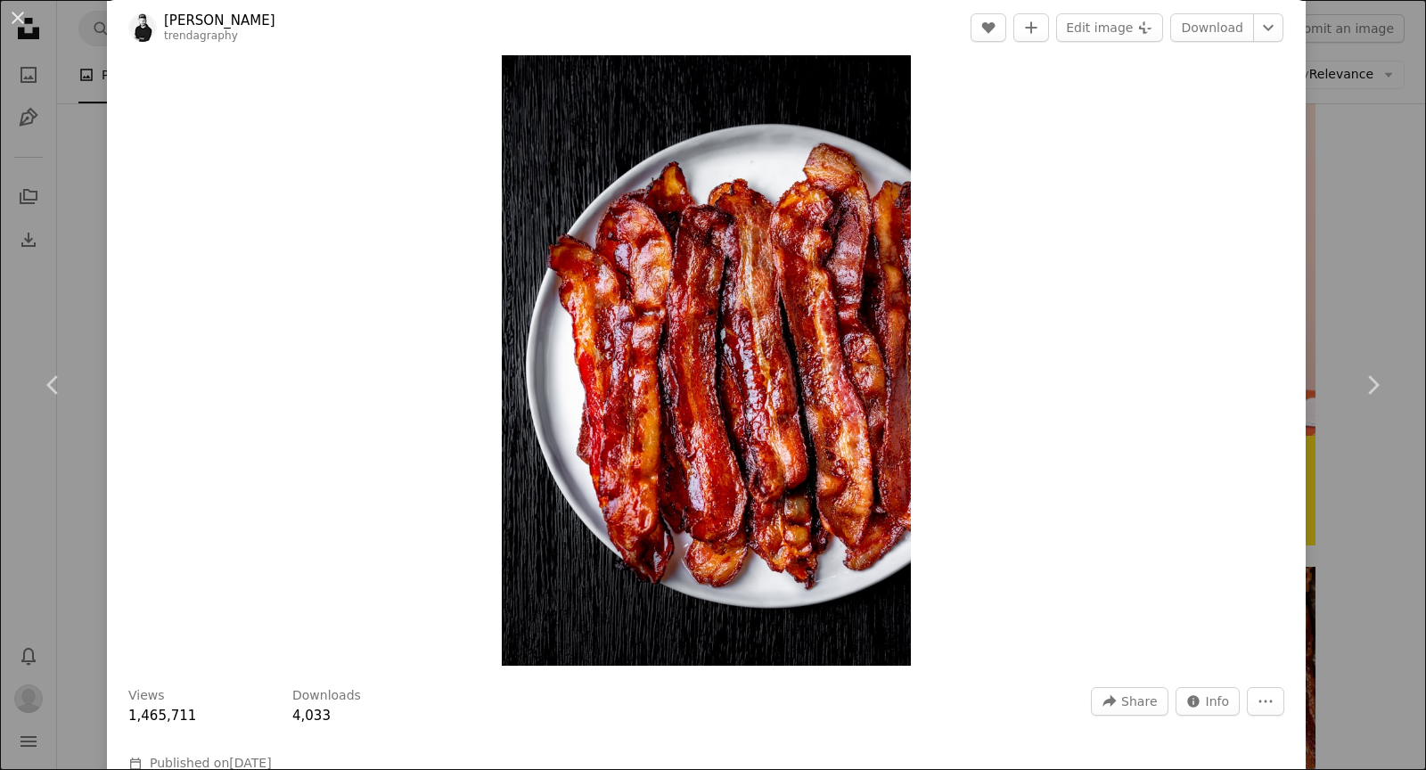
click at [1379, 164] on div "An X shape Chevron left Chevron right [PERSON_NAME] trendagraphy A heart A plus…" at bounding box center [713, 385] width 1426 height 770
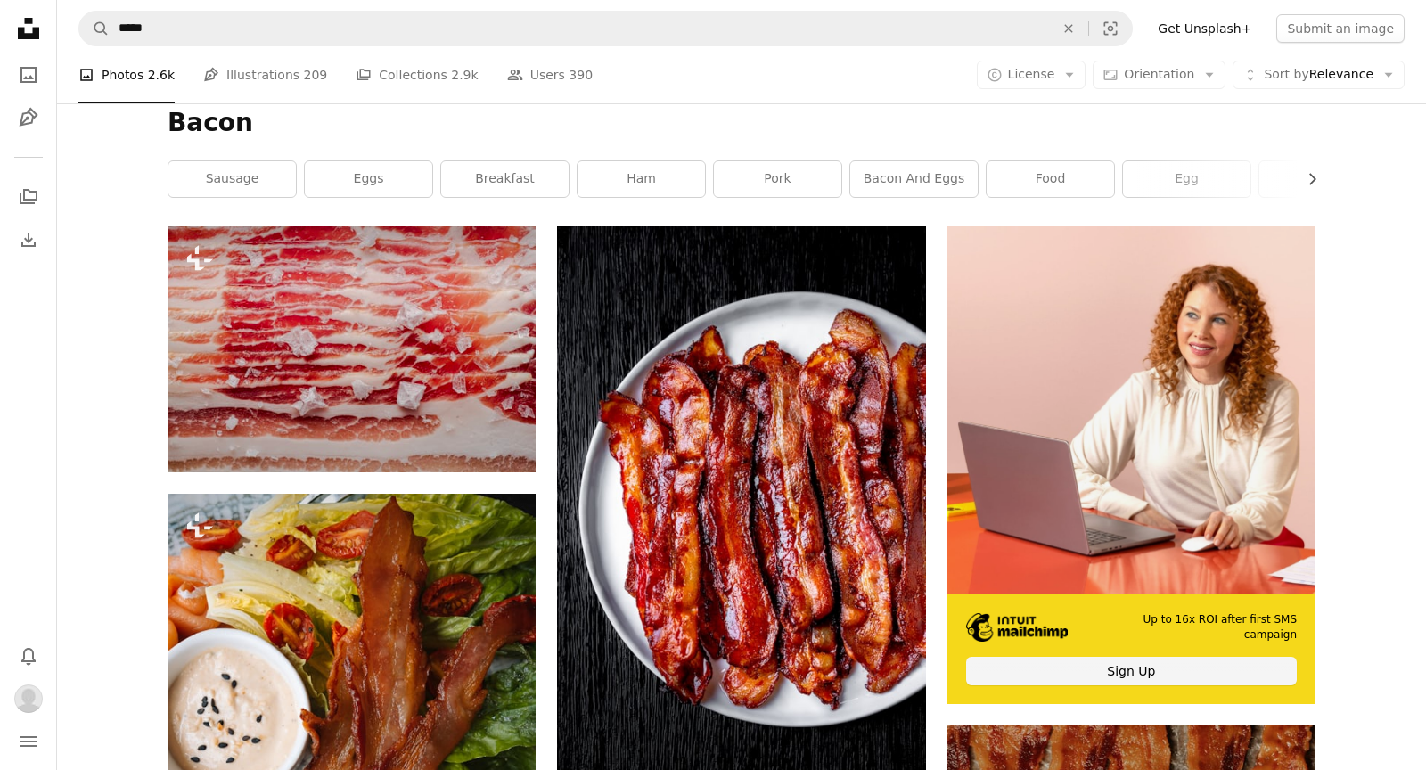
scroll to position [267, 0]
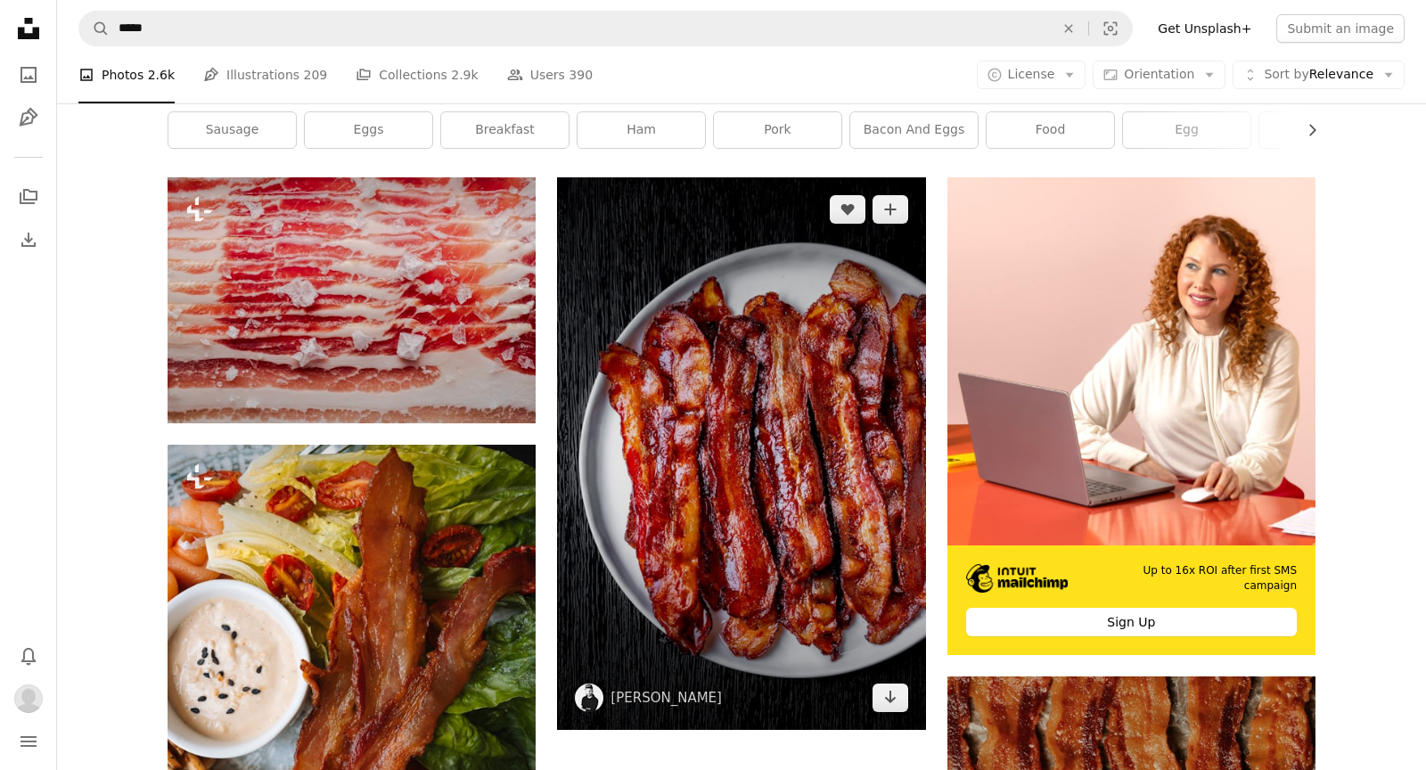
click at [776, 376] on img at bounding box center [741, 453] width 368 height 553
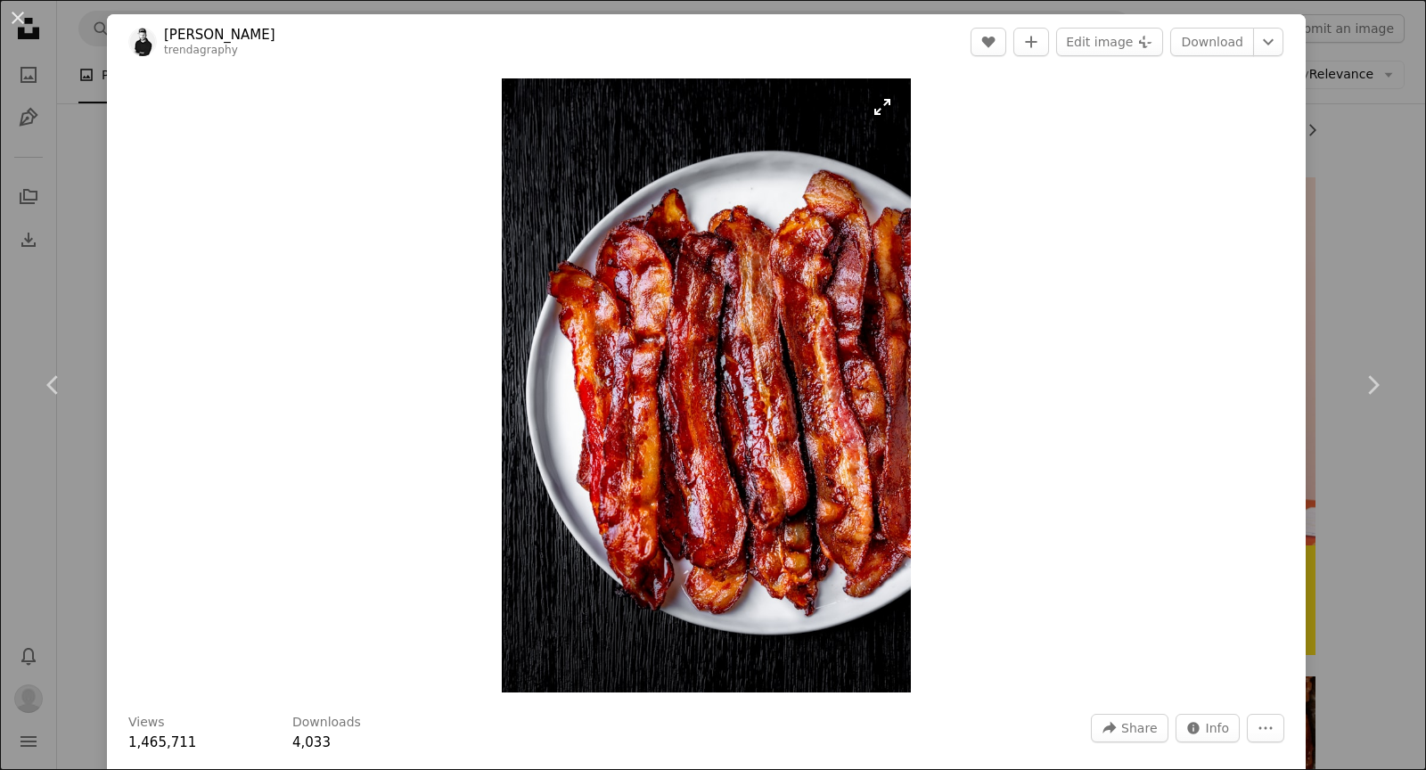
scroll to position [193, 0]
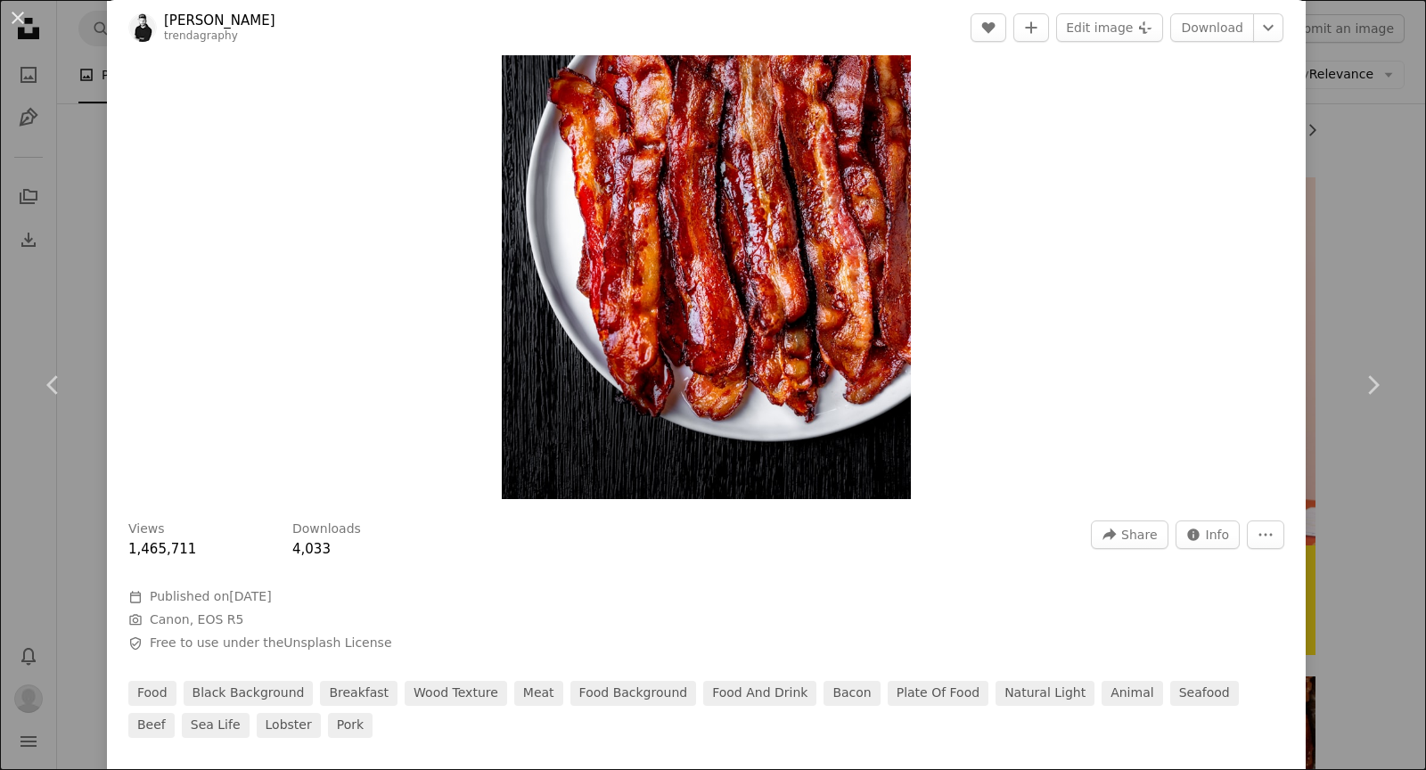
click at [1372, 215] on div "An X shape Chevron left Chevron right [PERSON_NAME] trendagraphy A heart A plus…" at bounding box center [713, 385] width 1426 height 770
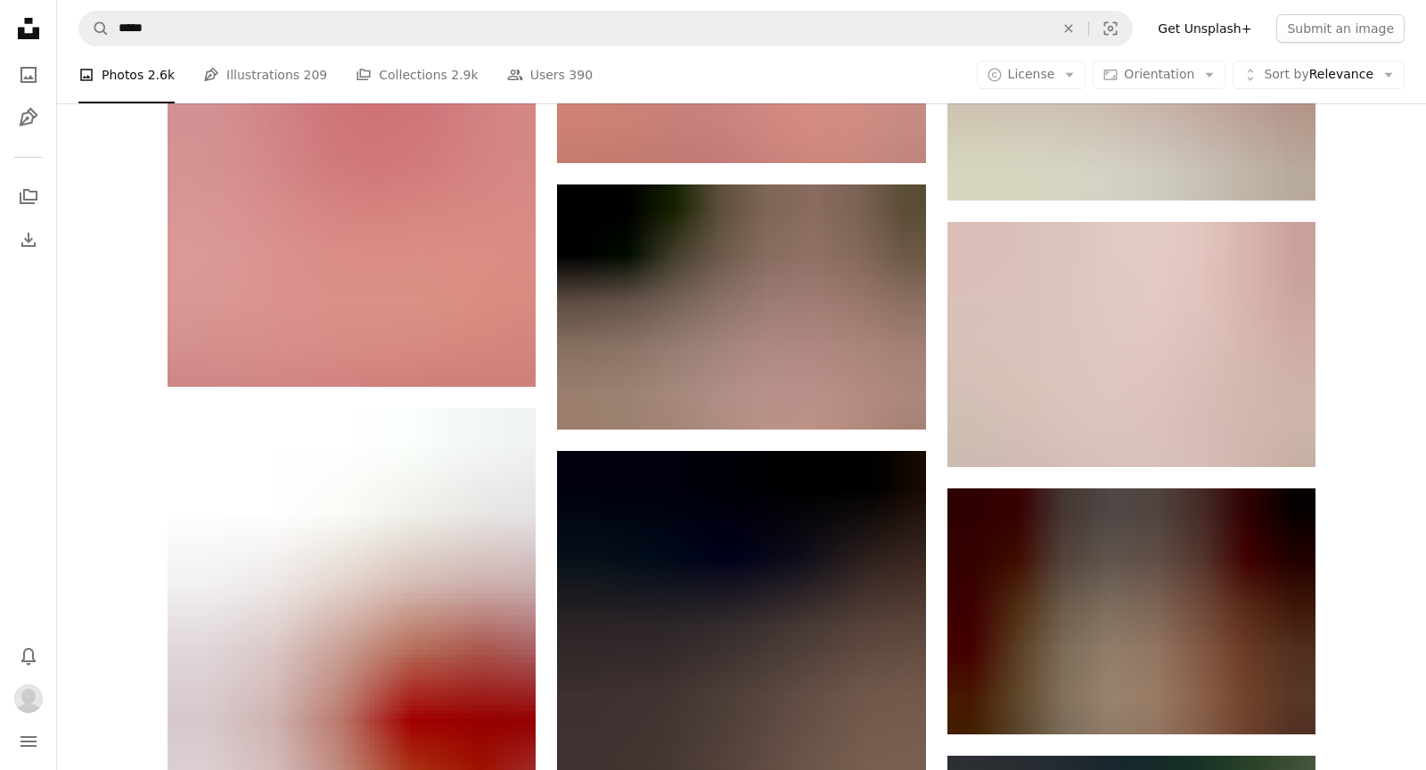
scroll to position [2235, 0]
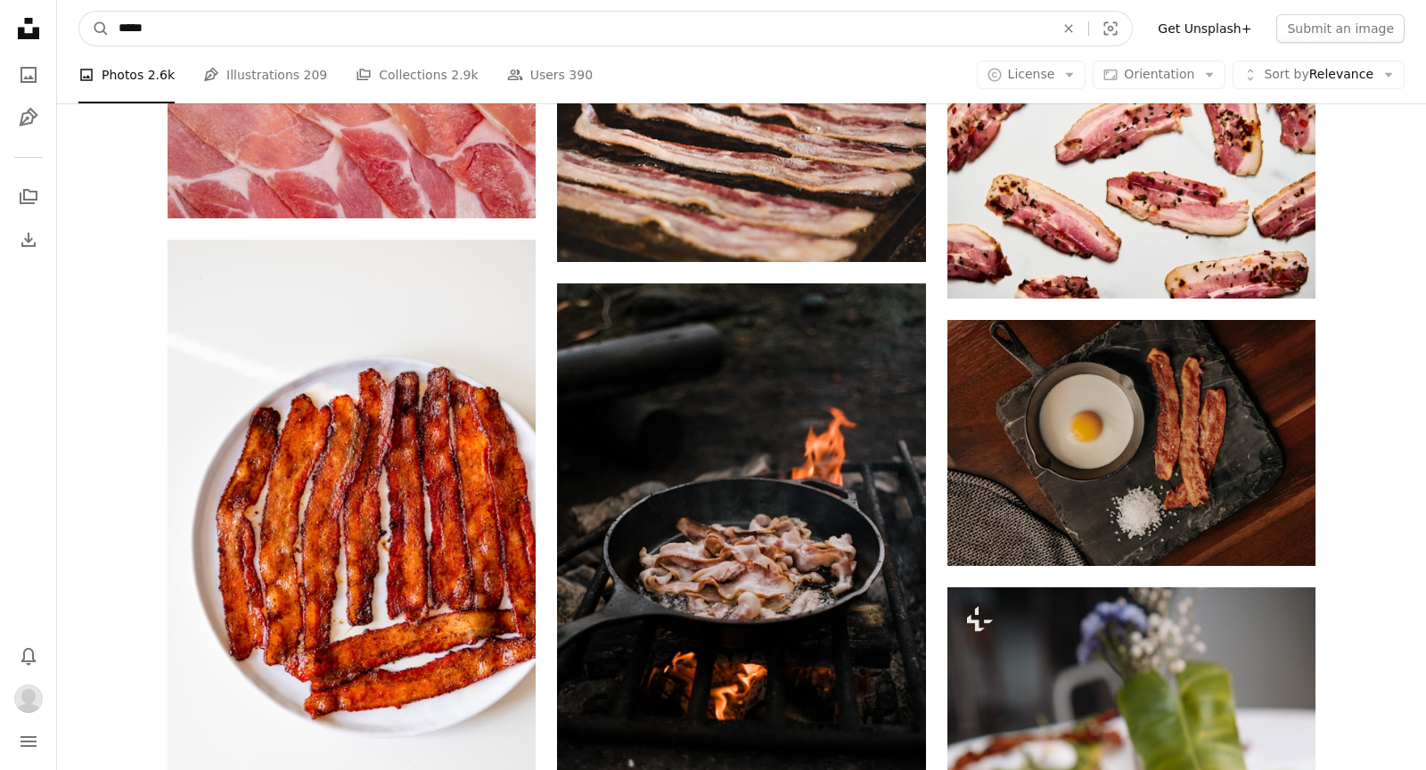
click at [540, 29] on input "*****" at bounding box center [580, 29] width 940 height 34
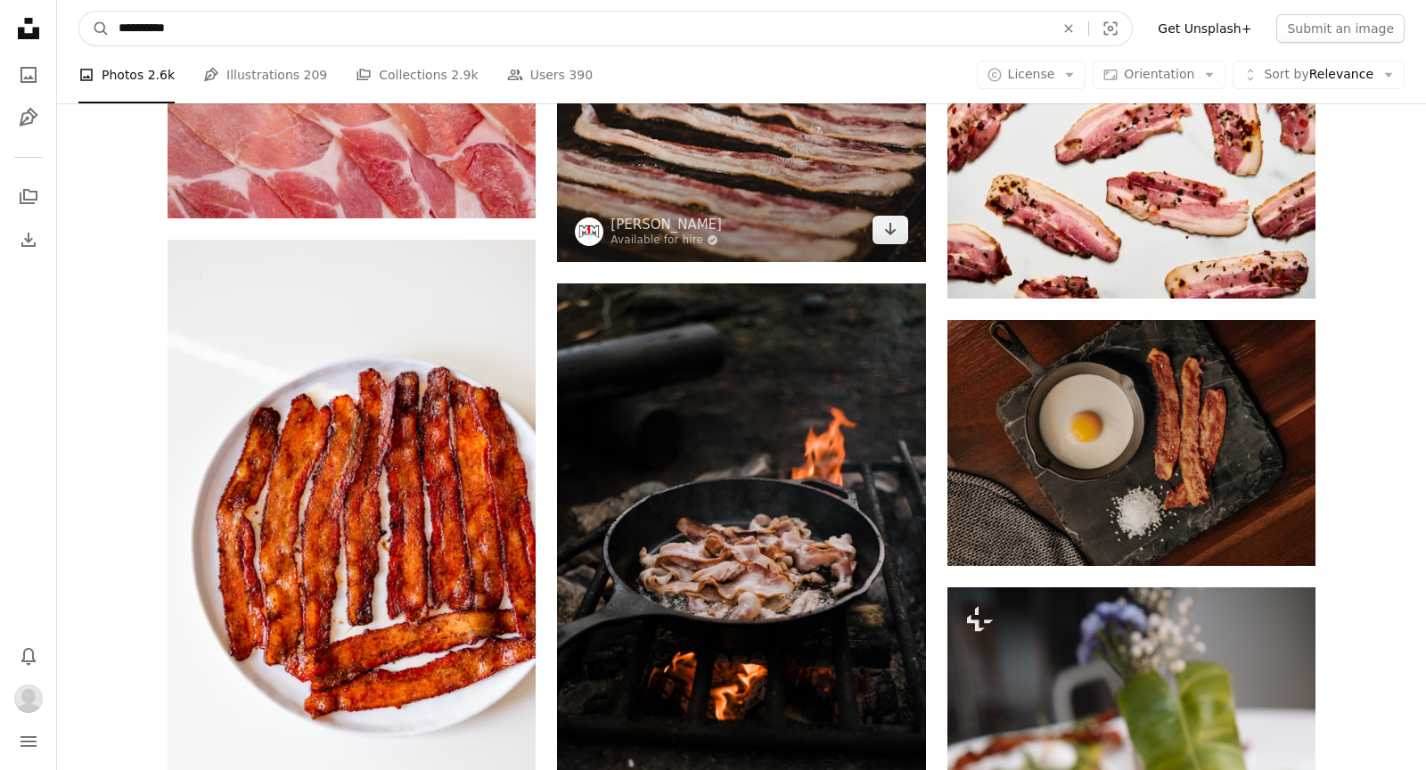
type input "**********"
click button "A magnifying glass" at bounding box center [94, 29] width 30 height 34
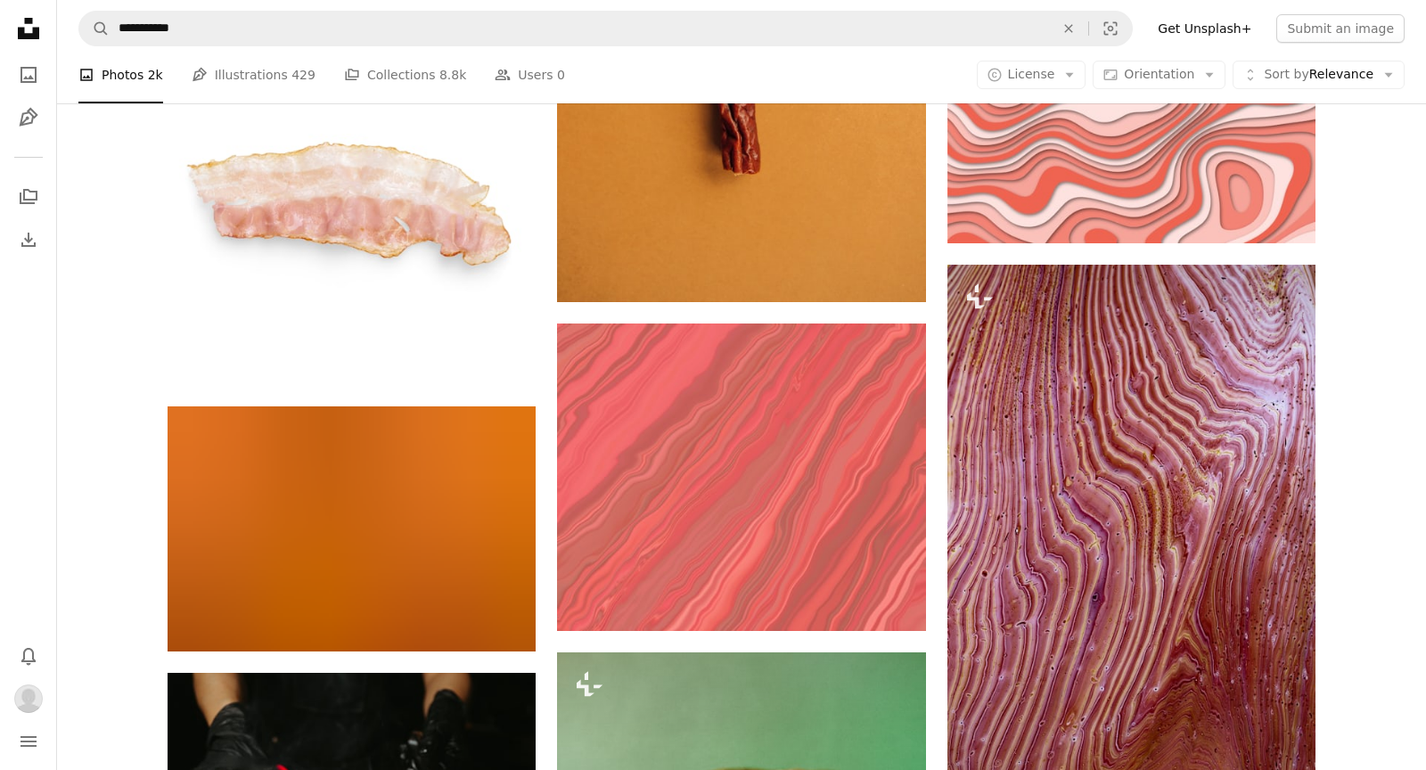
scroll to position [989, 0]
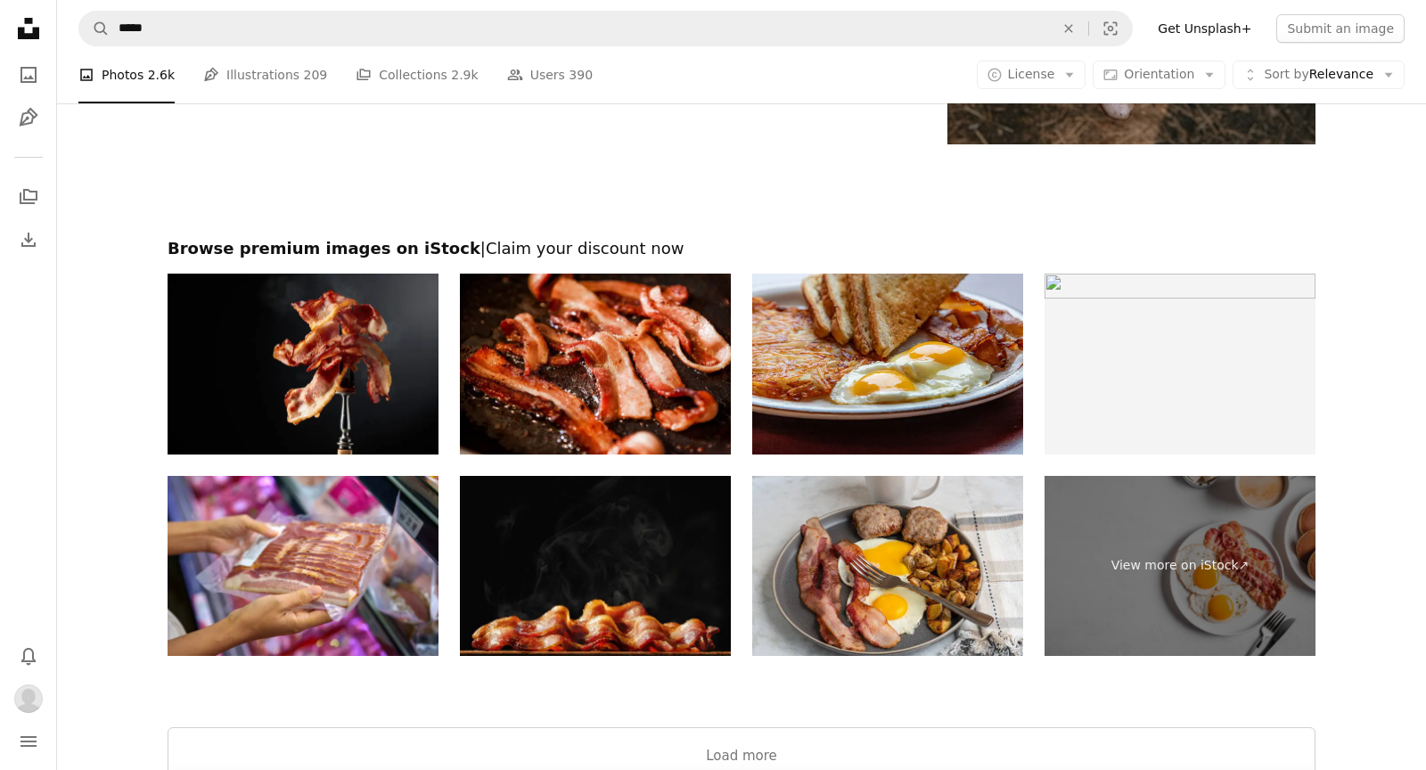
scroll to position [11208, 0]
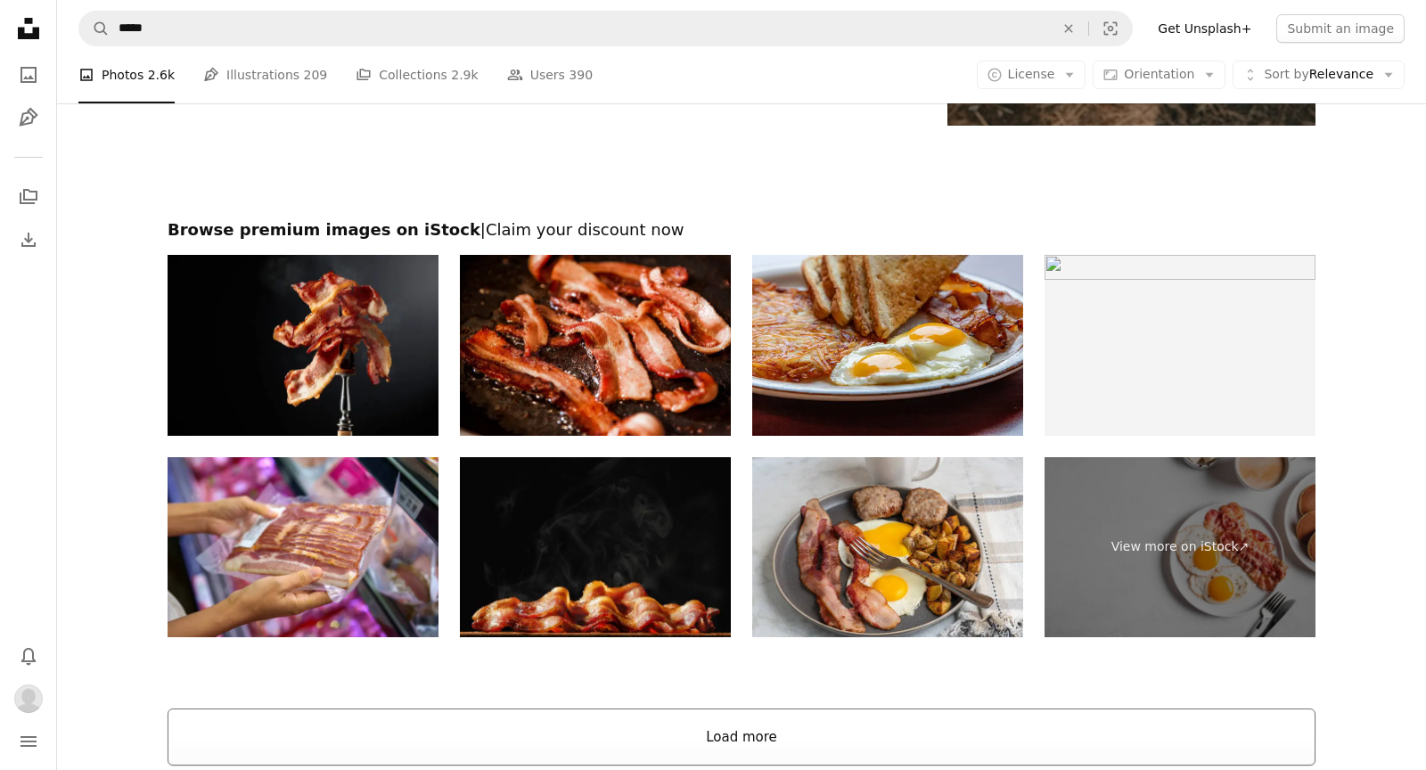
click at [591, 744] on button "Load more" at bounding box center [742, 737] width 1148 height 57
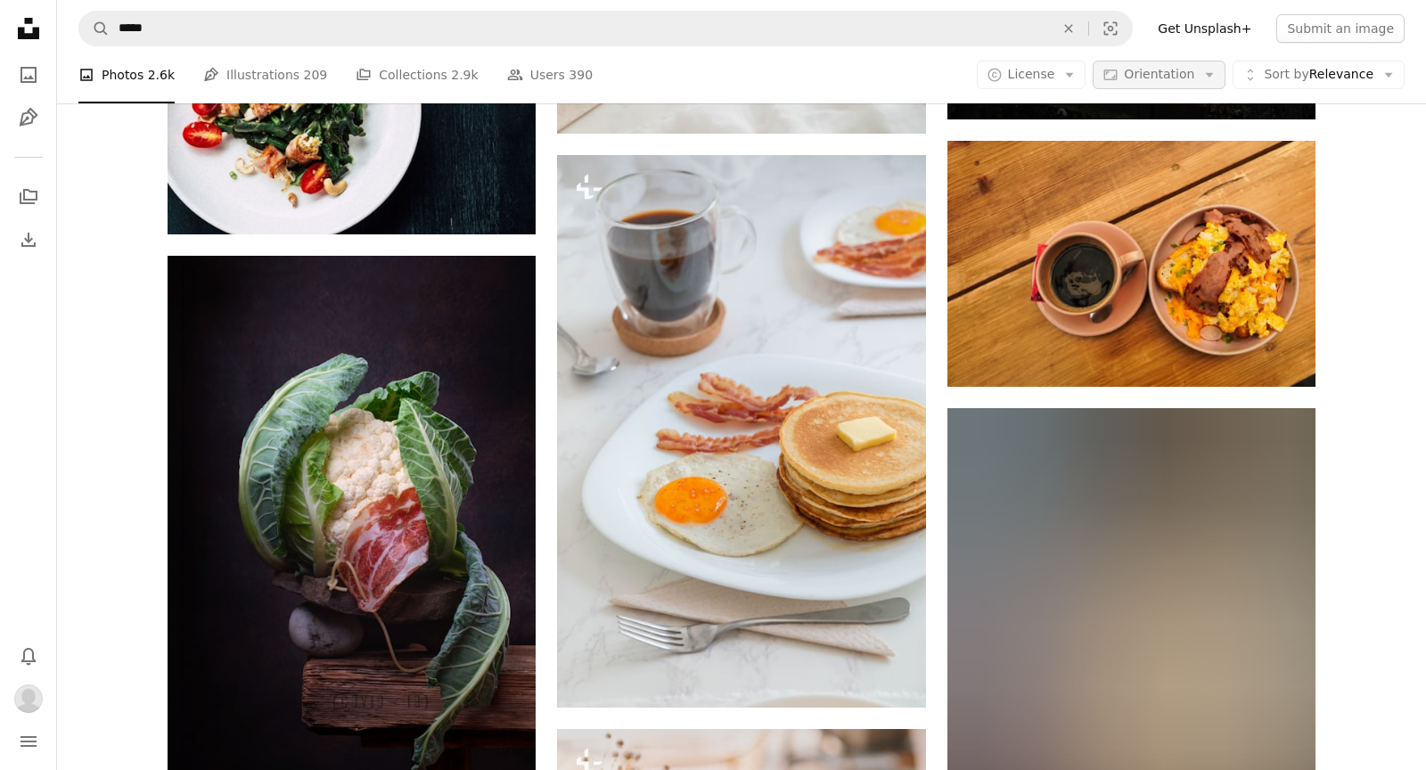
scroll to position [14615, 0]
